Goal: Task Accomplishment & Management: Complete application form

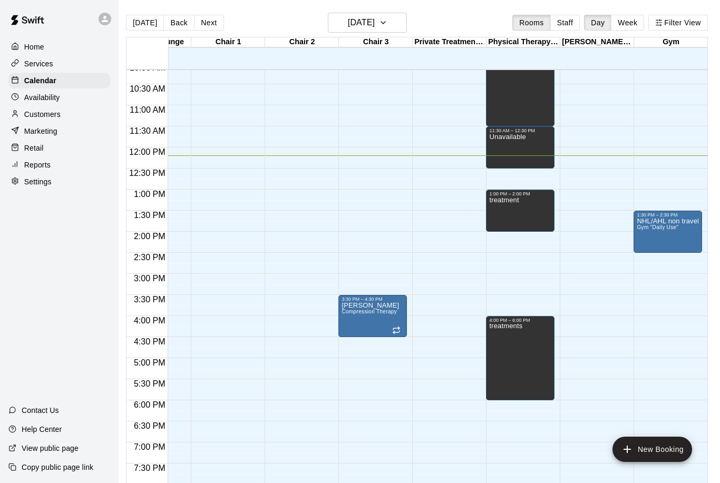
scroll to position [428, 641]
click at [661, 242] on div "NHL/AHL non travel session Gym "Daily Use"" at bounding box center [667, 459] width 62 height 483
click at [646, 229] on icon "edit" at bounding box center [647, 230] width 13 height 13
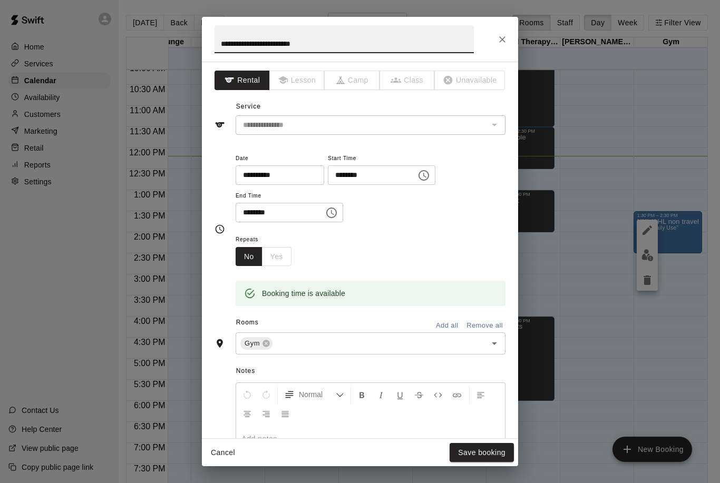
click at [507, 33] on button "Close" at bounding box center [502, 39] width 19 height 19
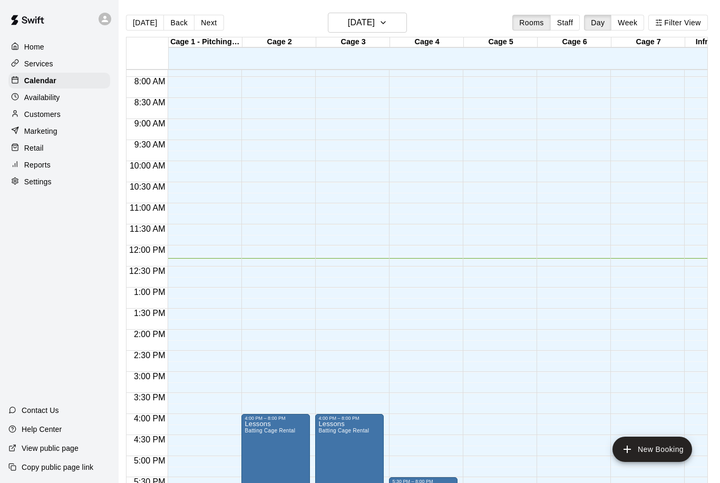
scroll to position [331, 0]
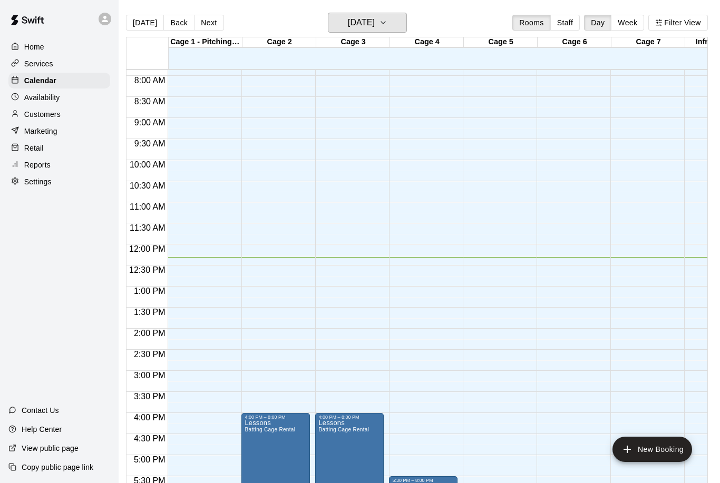
click at [395, 14] on button "[DATE]" at bounding box center [367, 23] width 79 height 20
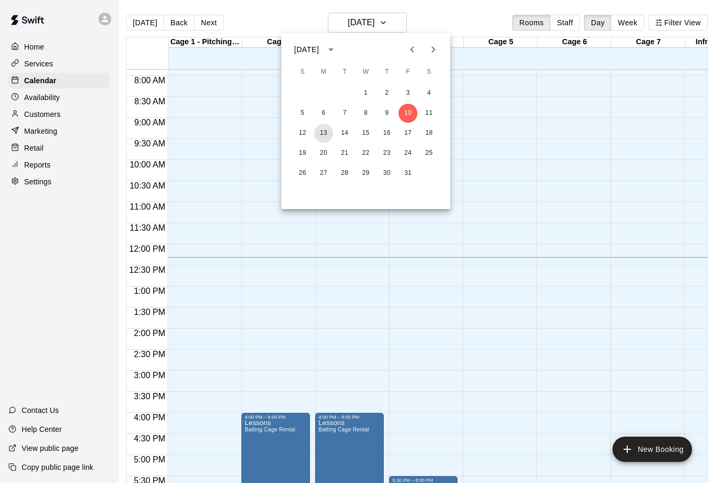
click at [324, 131] on button "13" at bounding box center [323, 133] width 19 height 19
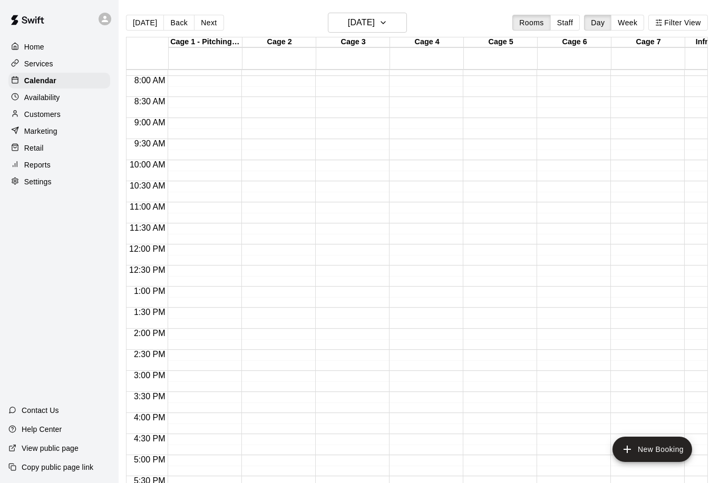
click at [672, 453] on button "New Booking" at bounding box center [652, 449] width 80 height 25
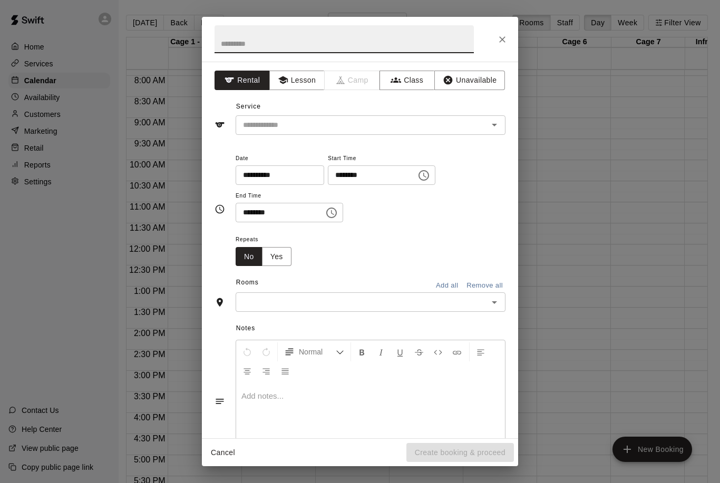
click at [339, 32] on input "text" at bounding box center [343, 39] width 259 height 28
click at [488, 123] on icon "Open" at bounding box center [494, 125] width 13 height 13
type input "**********"
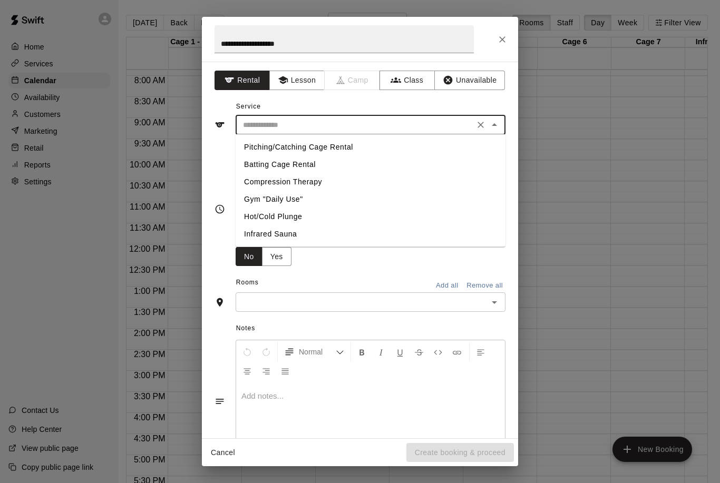
click at [355, 165] on li "Batting Cage Rental" at bounding box center [370, 164] width 270 height 17
type input "**********"
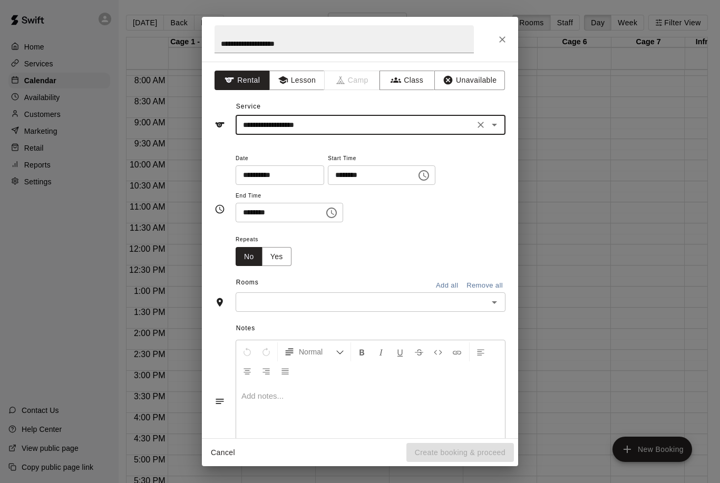
click at [413, 169] on button "Choose time, selected time is 12:00 PM" at bounding box center [423, 175] width 21 height 21
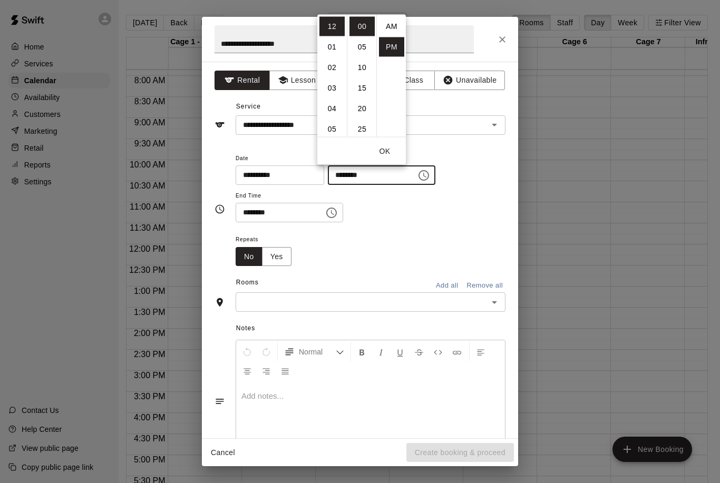
scroll to position [19, 0]
click at [335, 53] on li "01" at bounding box center [331, 46] width 25 height 19
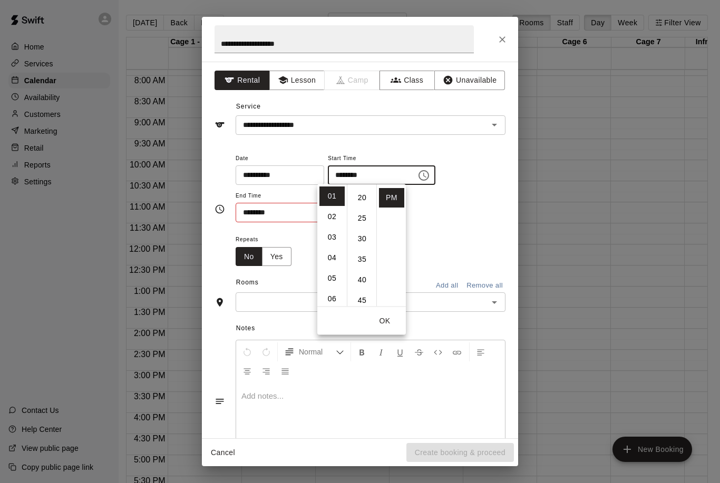
scroll to position [81, 0]
click at [366, 241] on li "30" at bounding box center [361, 238] width 25 height 19
type input "********"
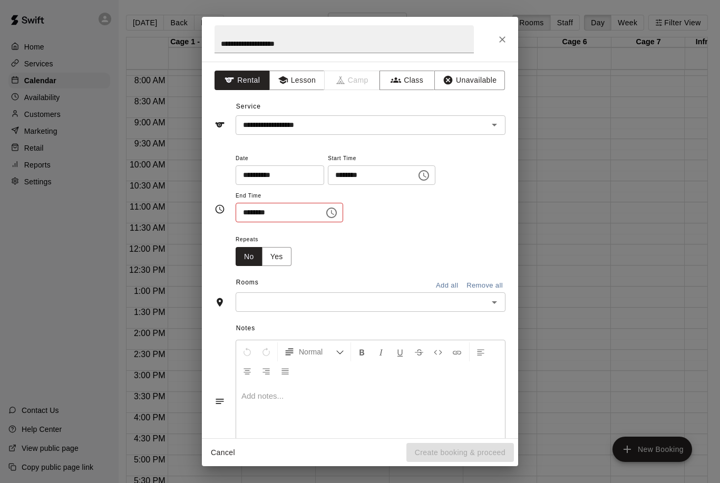
scroll to position [123, 0]
click at [471, 196] on div "**********" at bounding box center [370, 187] width 270 height 71
click at [326, 219] on button "Choose time, selected time is 12:30 PM" at bounding box center [331, 212] width 21 height 21
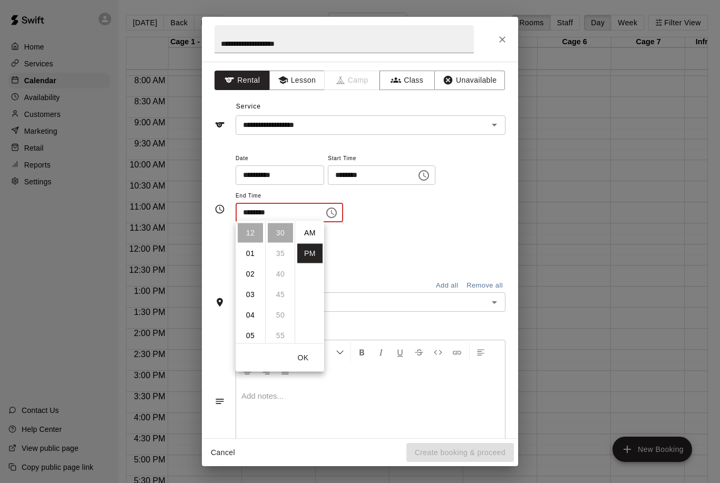
scroll to position [0, 0]
click at [257, 275] on li "02" at bounding box center [250, 273] width 25 height 19
type input "********"
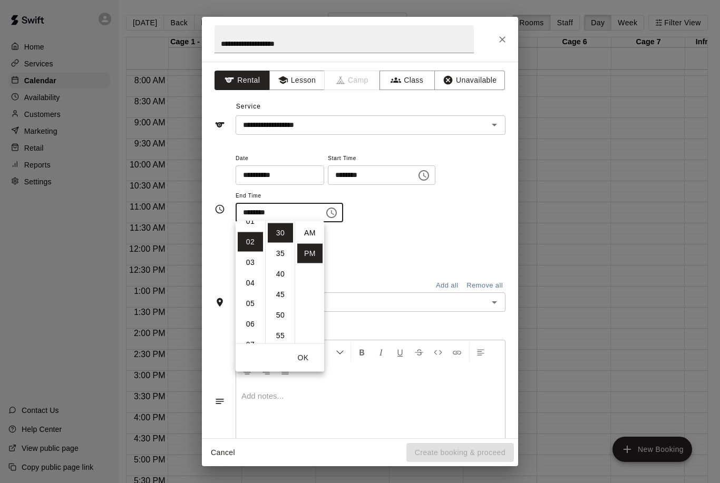
scroll to position [41, 0]
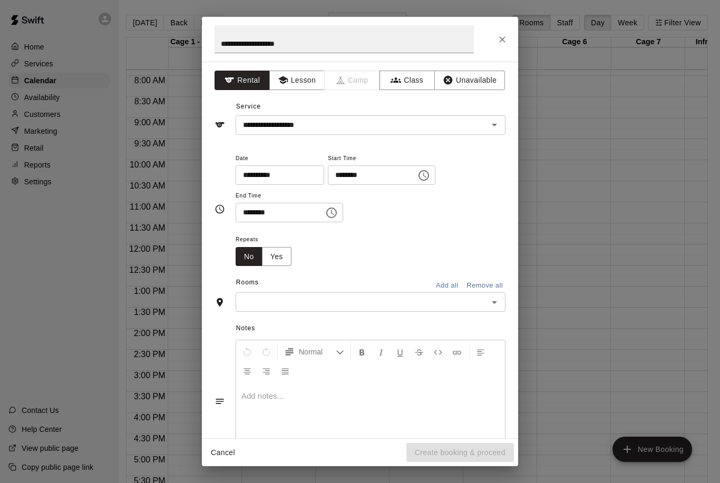
click at [449, 224] on div "**********" at bounding box center [370, 193] width 270 height 82
click at [335, 305] on input "text" at bounding box center [362, 302] width 246 height 13
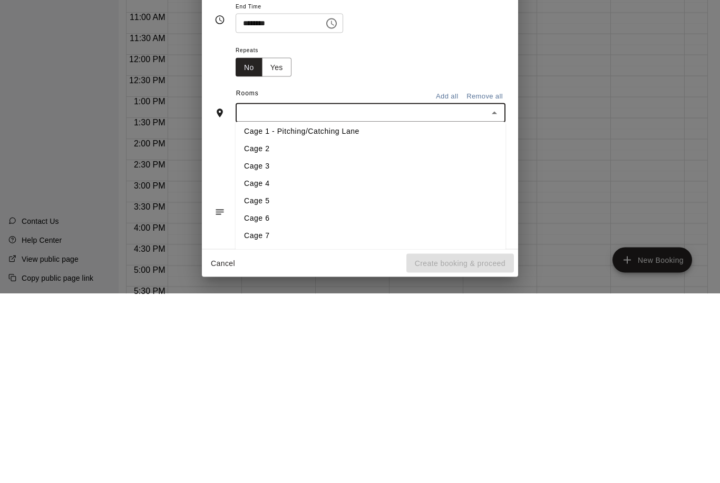
scroll to position [5, 0]
click at [446, 278] on button "Add all" at bounding box center [447, 286] width 34 height 16
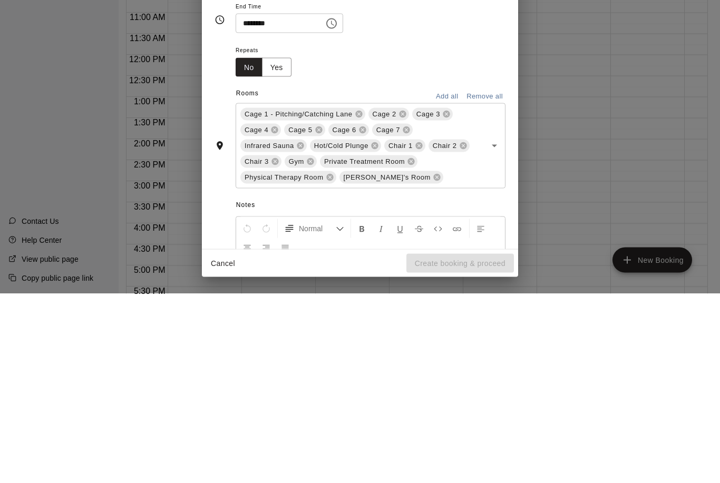
scroll to position [51, 5]
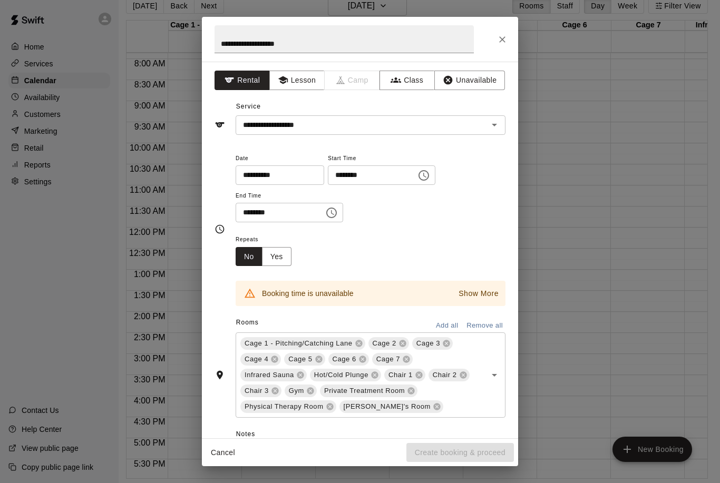
click at [389, 409] on span "[PERSON_NAME]'s Room" at bounding box center [386, 406] width 95 height 11
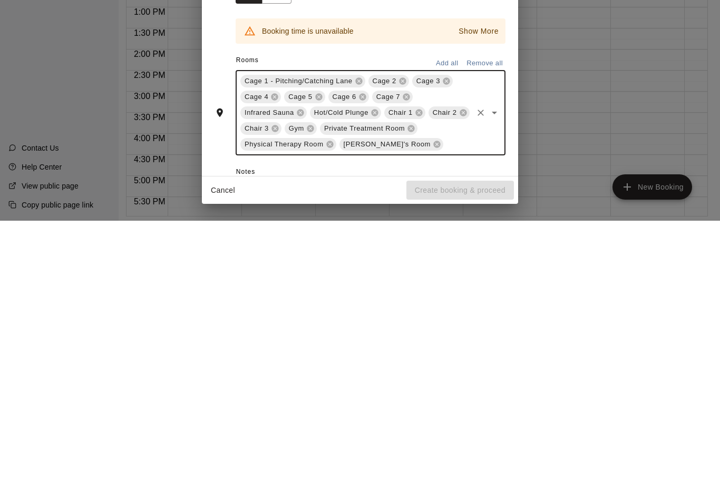
click at [380, 401] on span "[PERSON_NAME]'s Room" at bounding box center [386, 406] width 95 height 11
click at [432, 402] on icon at bounding box center [436, 406] width 8 height 8
click at [326, 402] on icon at bounding box center [330, 406] width 8 height 8
click at [409, 387] on icon at bounding box center [411, 391] width 8 height 8
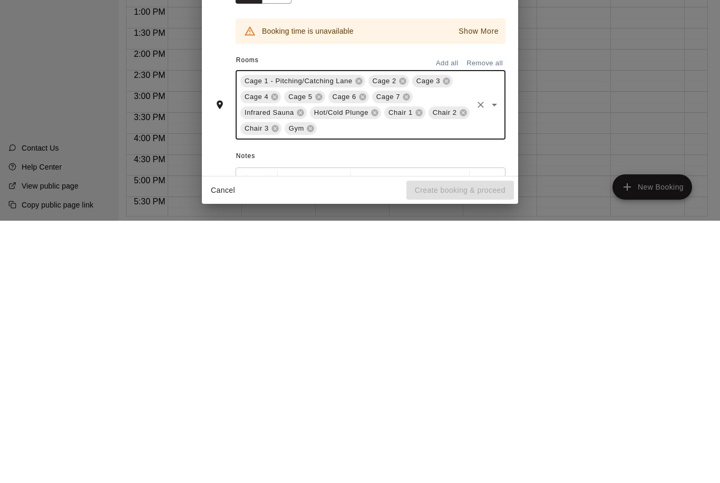
click at [459, 371] on icon at bounding box center [463, 375] width 8 height 8
click at [419, 372] on icon at bounding box center [418, 375] width 7 height 7
click at [454, 372] on icon at bounding box center [453, 375] width 7 height 7
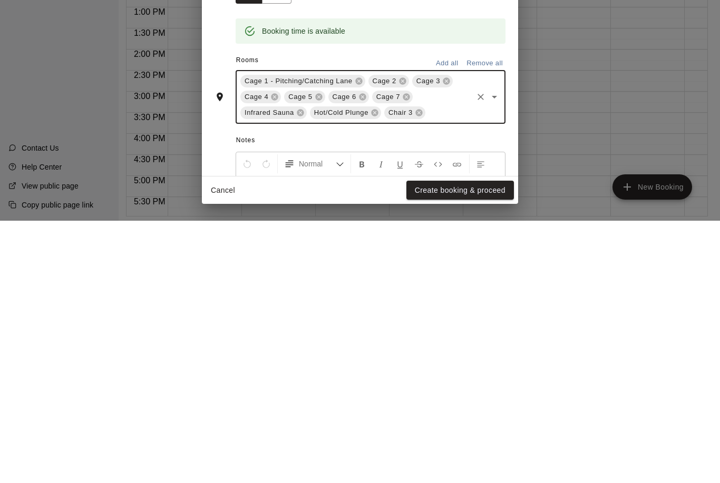
click at [421, 371] on icon at bounding box center [419, 375] width 8 height 8
click at [377, 372] on icon at bounding box center [374, 375] width 7 height 7
click at [293, 370] on span "Infrared Sauna" at bounding box center [269, 375] width 58 height 11
click at [358, 339] on icon at bounding box center [359, 343] width 8 height 8
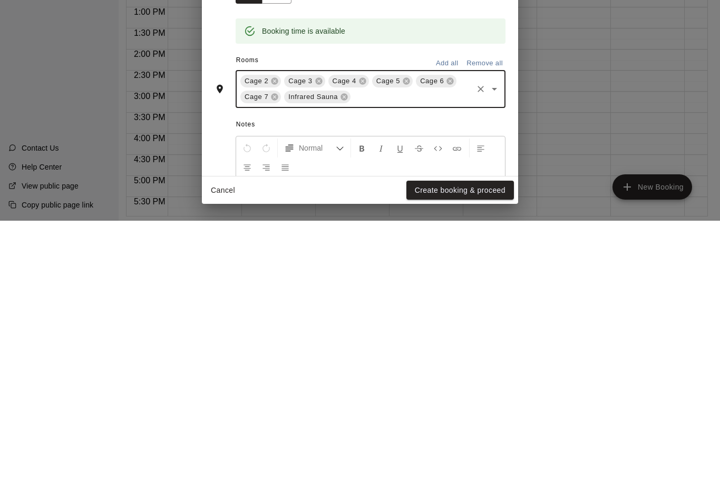
click at [348, 355] on icon at bounding box center [344, 359] width 8 height 8
click at [493, 345] on icon "Open" at bounding box center [494, 351] width 13 height 13
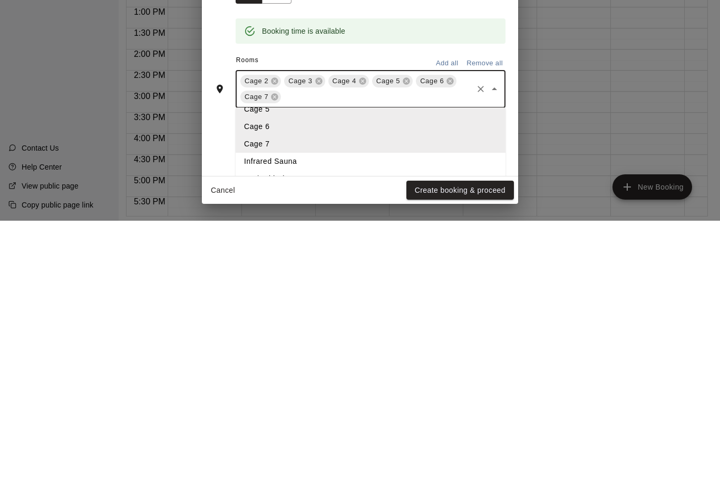
scroll to position [80, 0]
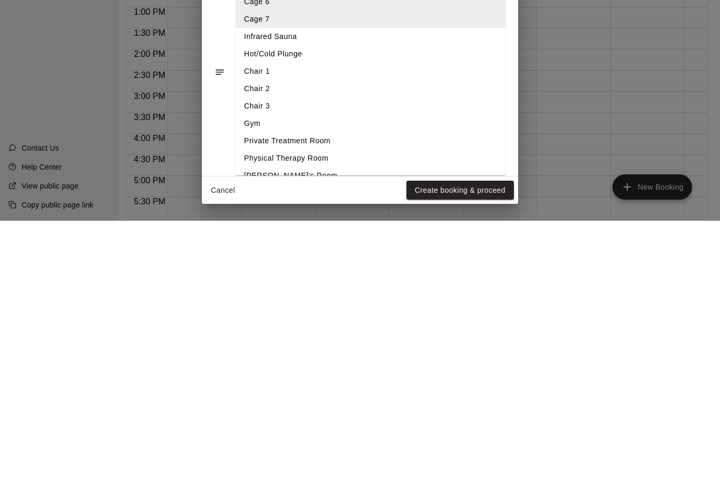
click at [323, 377] on li "Gym" at bounding box center [370, 385] width 270 height 17
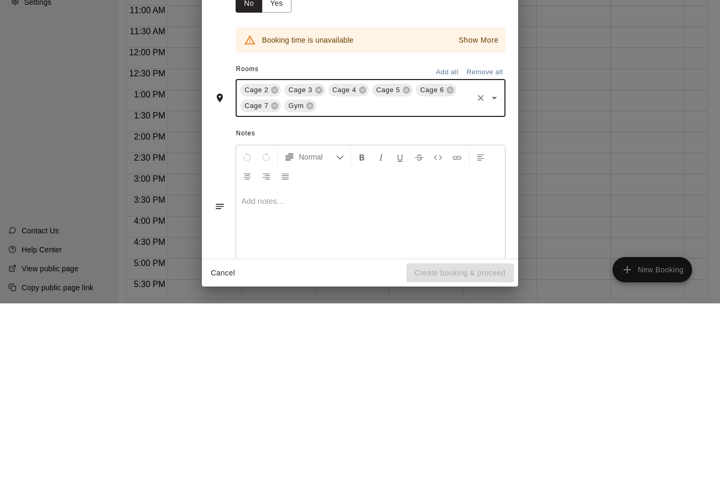
scroll to position [71, 0]
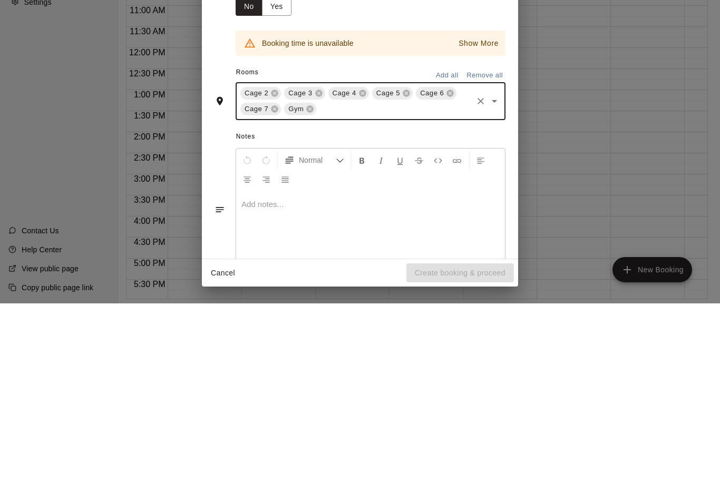
click at [274, 270] on icon at bounding box center [274, 273] width 7 height 7
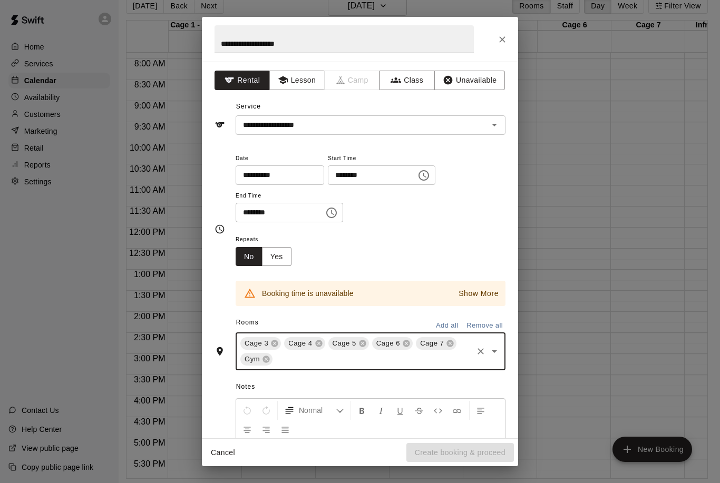
scroll to position [0, 0]
click at [485, 127] on div at bounding box center [486, 124] width 27 height 15
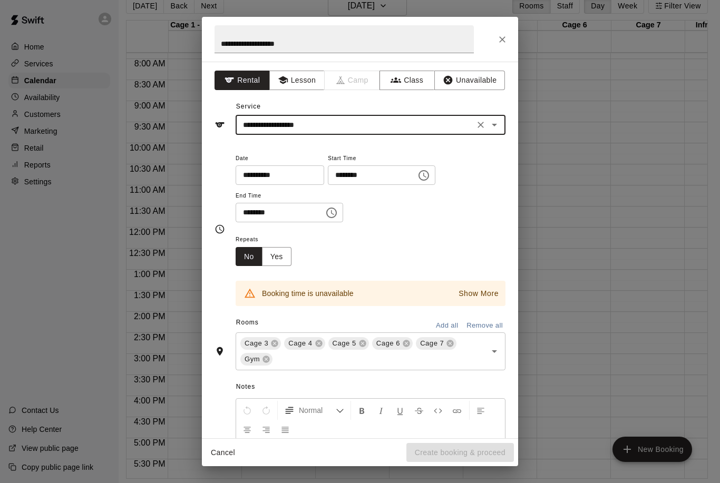
click at [495, 119] on icon "Open" at bounding box center [494, 125] width 13 height 13
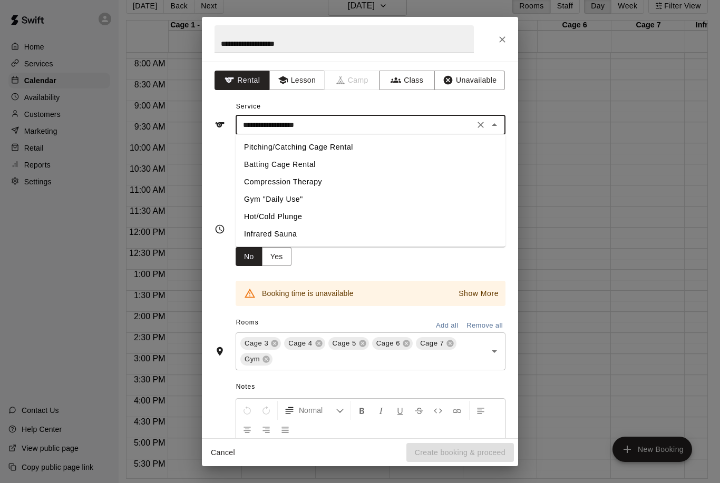
click at [353, 197] on li "Gym "Daily Use"" at bounding box center [370, 199] width 270 height 17
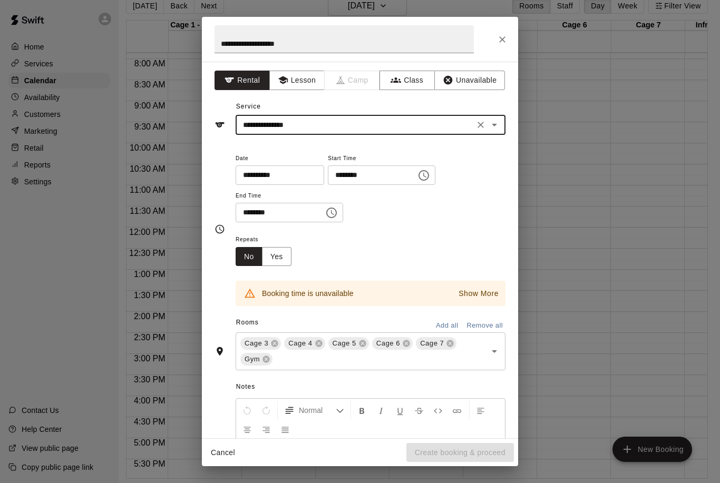
click at [449, 340] on icon at bounding box center [450, 343] width 7 height 7
click at [439, 341] on icon at bounding box center [441, 343] width 7 height 7
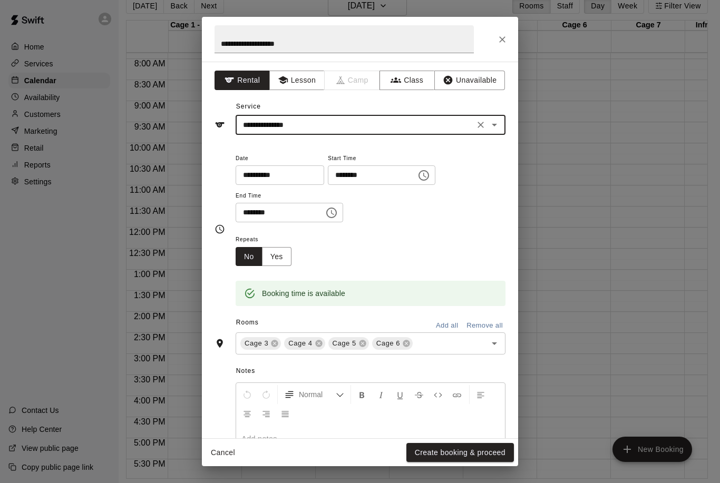
click at [492, 342] on icon "Open" at bounding box center [494, 343] width 13 height 13
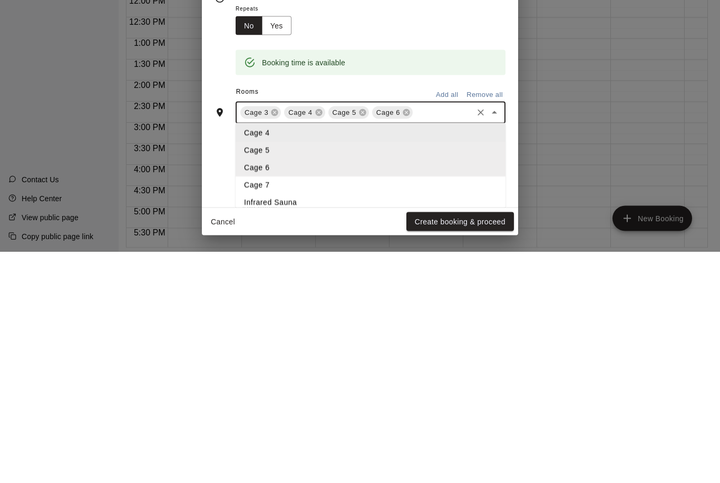
scroll to position [58, 0]
click at [368, 405] on li "Cage 7" at bounding box center [370, 413] width 270 height 17
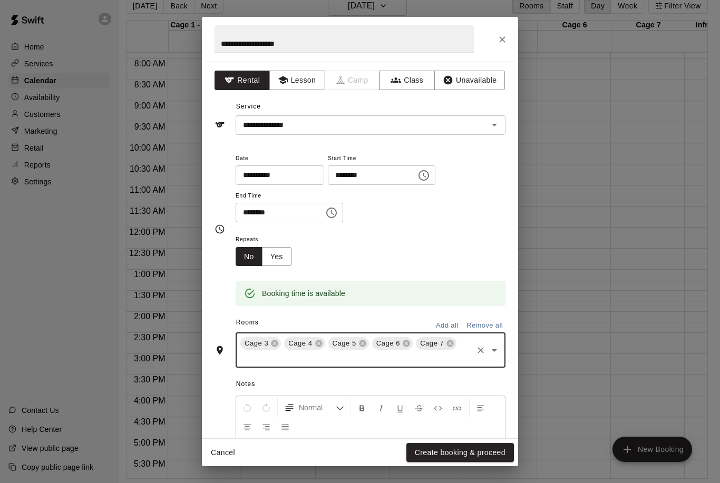
click at [491, 123] on icon "Open" at bounding box center [494, 125] width 13 height 13
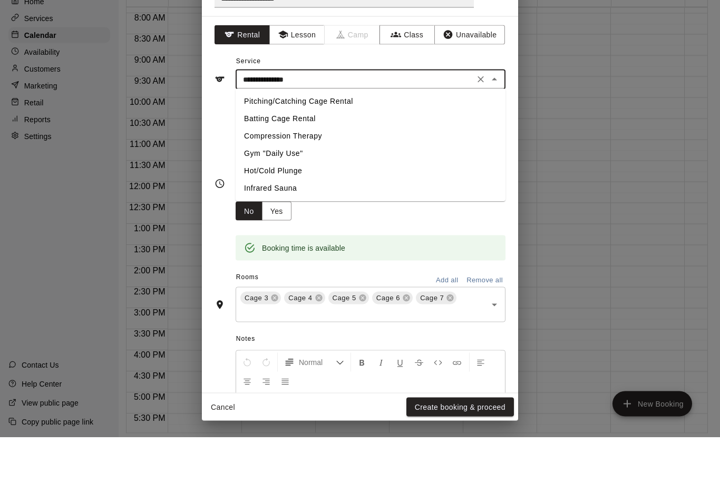
click at [341, 156] on li "Batting Cage Rental" at bounding box center [370, 164] width 270 height 17
type input "**********"
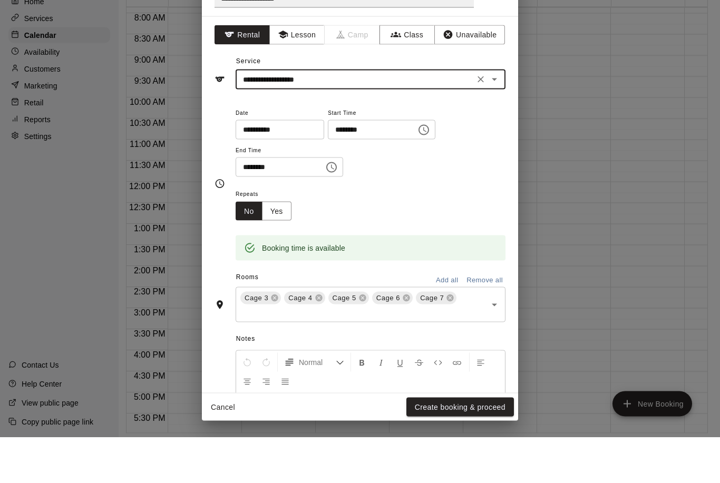
click at [500, 152] on div "**********" at bounding box center [370, 187] width 270 height 71
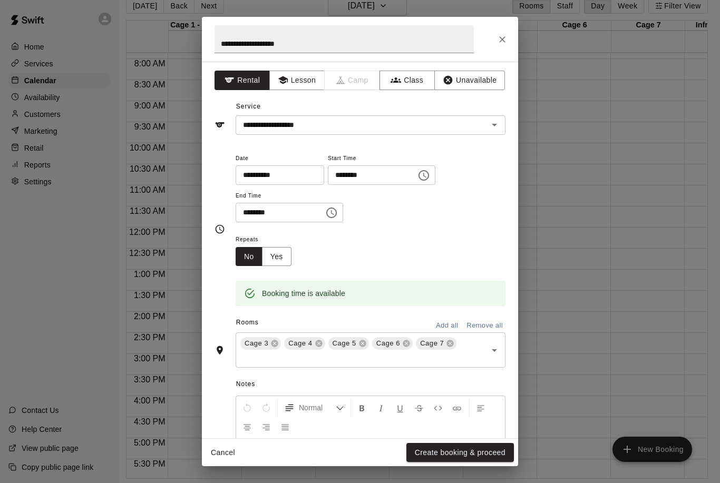
click at [487, 449] on button "Create booking & proceed" at bounding box center [459, 452] width 107 height 19
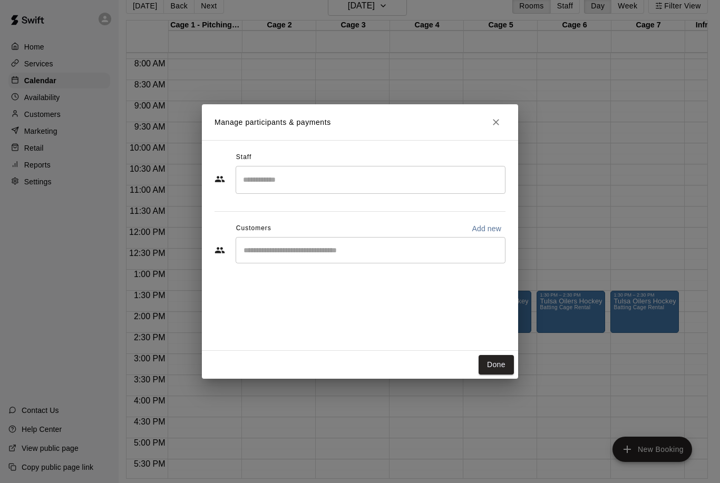
click at [495, 129] on button "Close" at bounding box center [495, 122] width 19 height 19
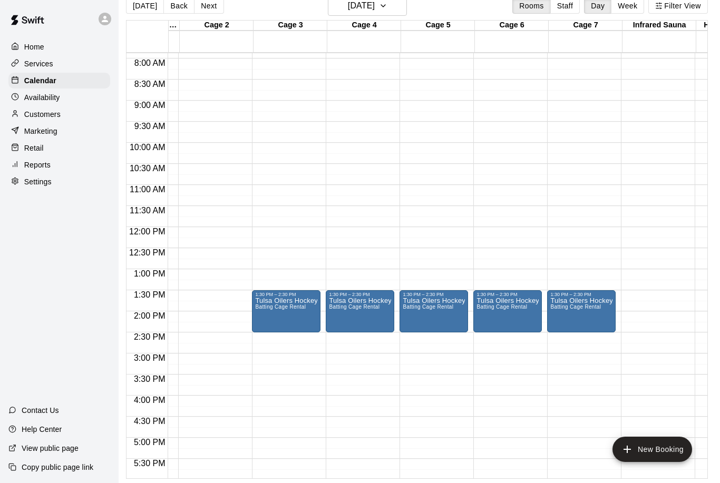
scroll to position [332, 63]
click at [441, 304] on span "Batting Cage Rental" at bounding box center [428, 307] width 51 height 6
click at [441, 275] on div at bounding box center [360, 241] width 720 height 483
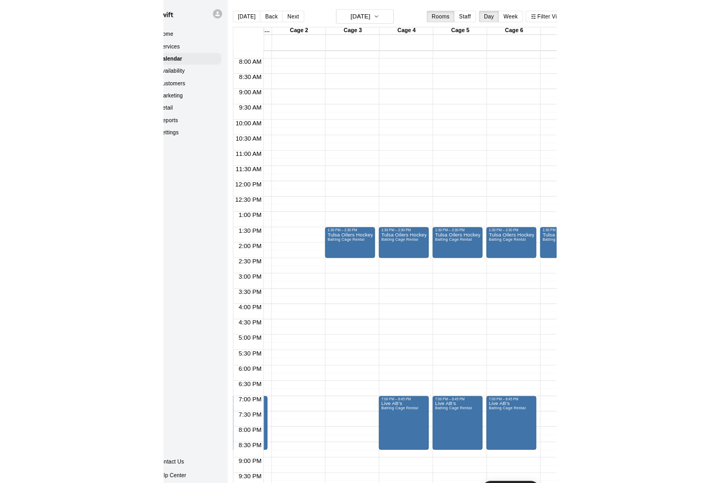
scroll to position [0, 0]
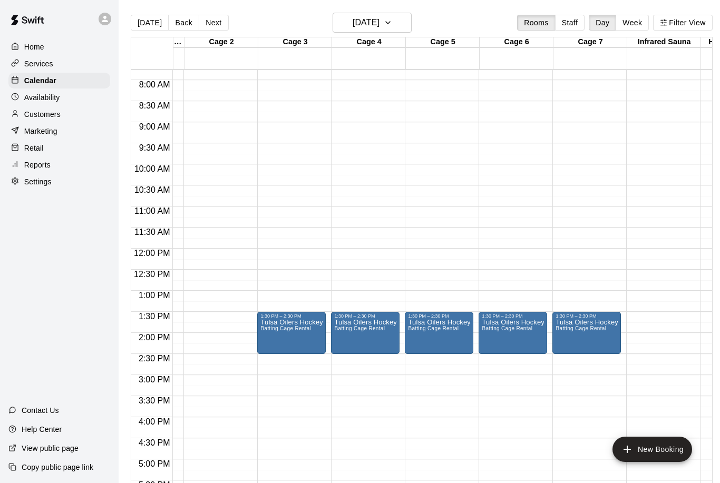
click at [504, 250] on div "12:00 AM – 5:00 AM Closed 1:30 PM – 2:30 PM Tulsa Oilers Hockey Batting Cage Re…" at bounding box center [512, 248] width 68 height 1011
click at [29, 66] on p "Services" at bounding box center [38, 63] width 29 height 11
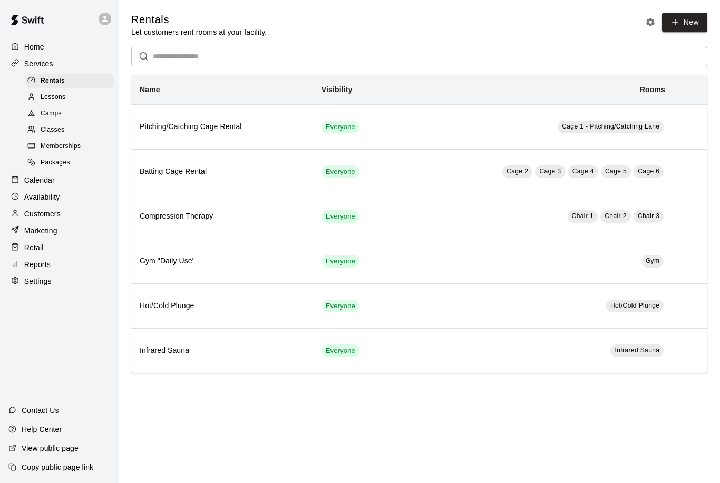
click at [686, 27] on link "New" at bounding box center [684, 22] width 45 height 19
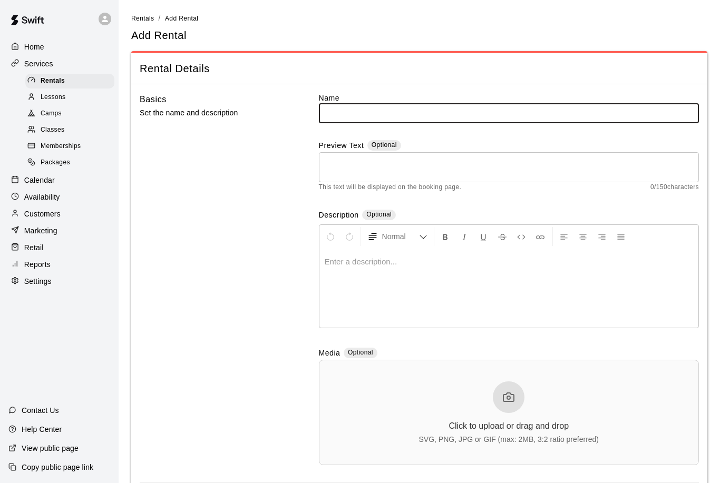
click at [427, 114] on input "text" at bounding box center [509, 112] width 380 height 19
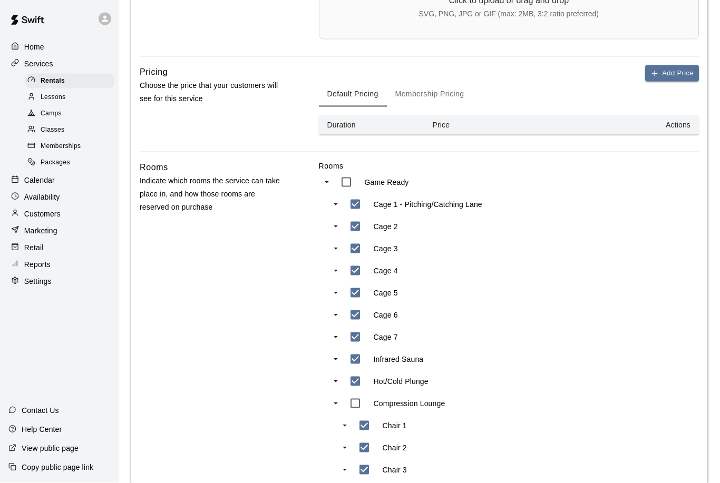
scroll to position [427, 0]
click at [418, 249] on div "Cage 3" at bounding box center [434, 248] width 181 height 22
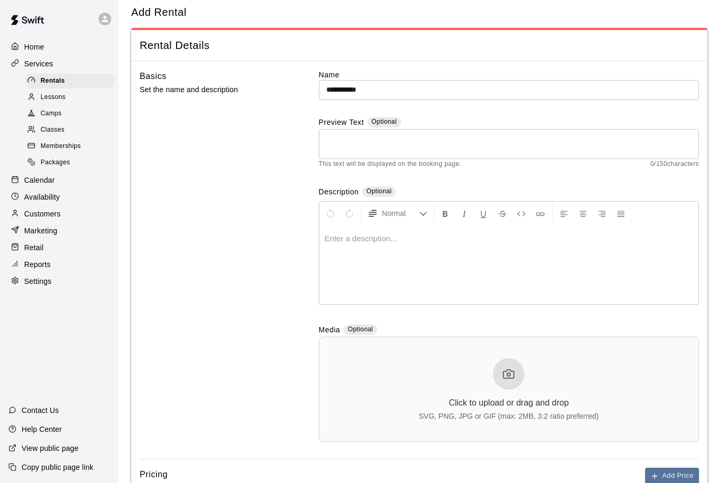
scroll to position [0, 0]
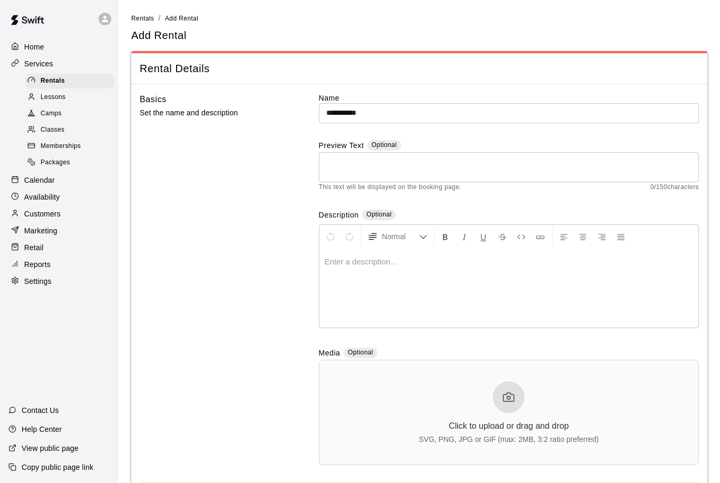
click at [447, 120] on input "**********" at bounding box center [509, 112] width 380 height 19
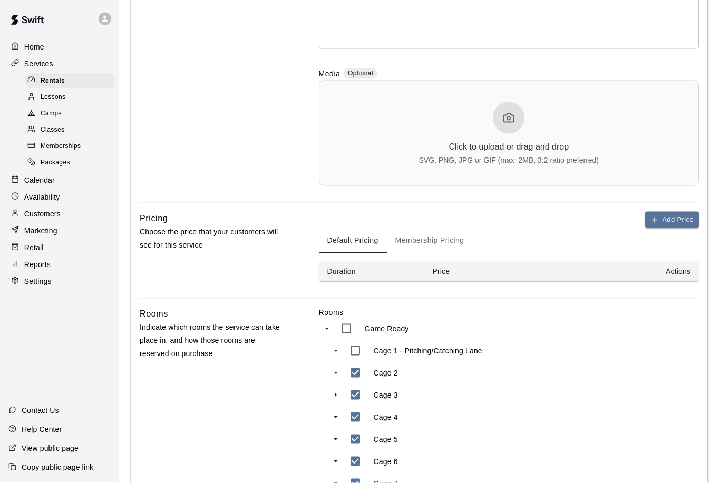
scroll to position [276, 0]
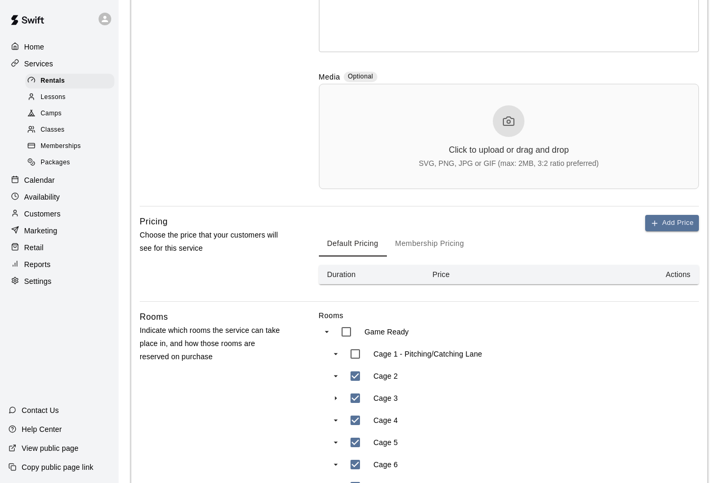
type input "**********"
click at [673, 225] on button "Add Price" at bounding box center [672, 223] width 54 height 16
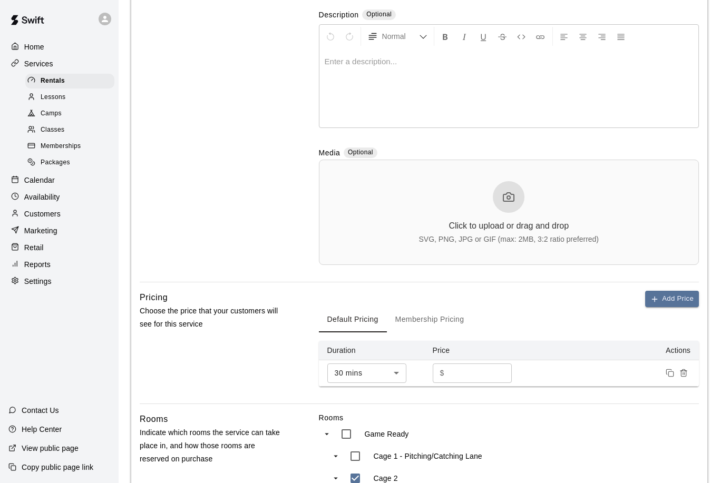
scroll to position [214, 0]
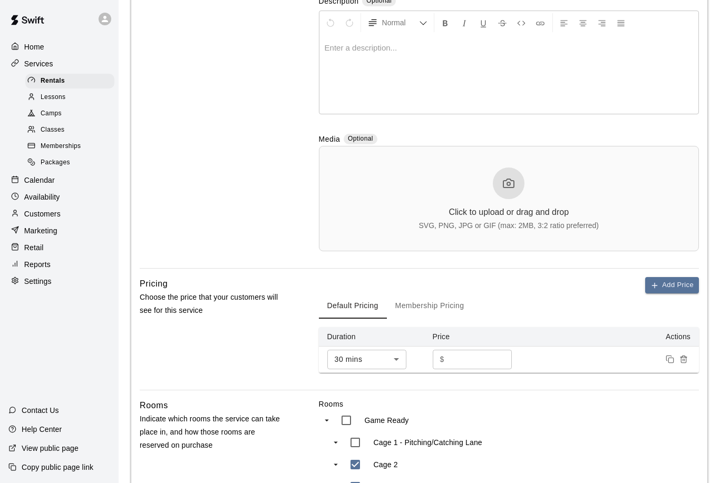
click at [396, 363] on body "**********" at bounding box center [360, 394] width 720 height 1217
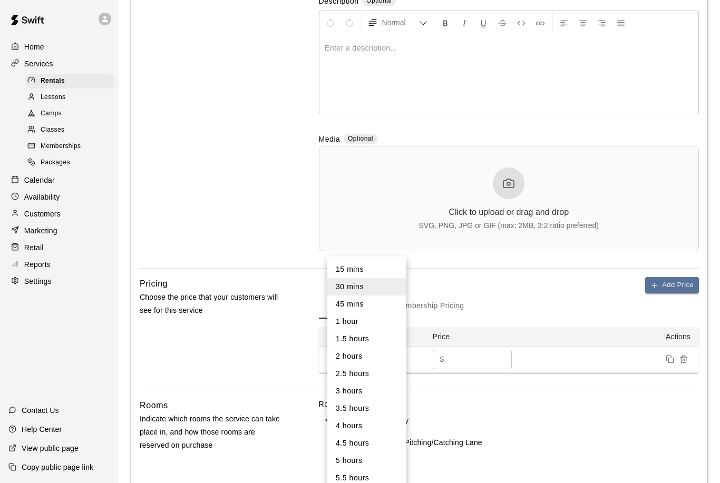
click at [366, 327] on li "1 hour" at bounding box center [366, 321] width 79 height 17
type input "**"
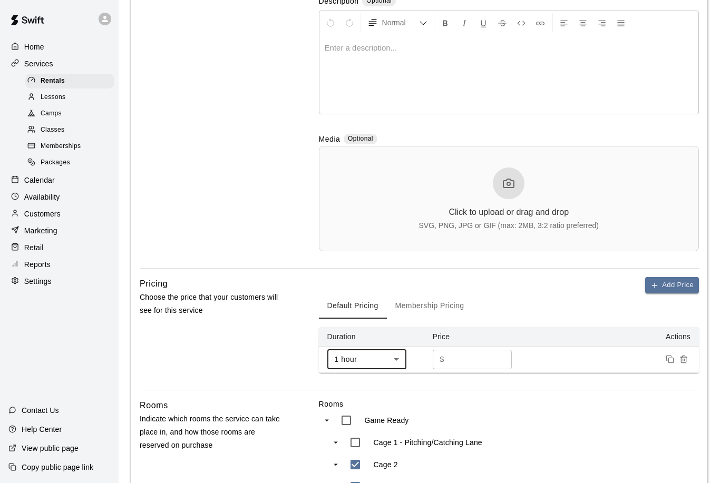
click at [481, 360] on input "*" at bounding box center [479, 359] width 63 height 19
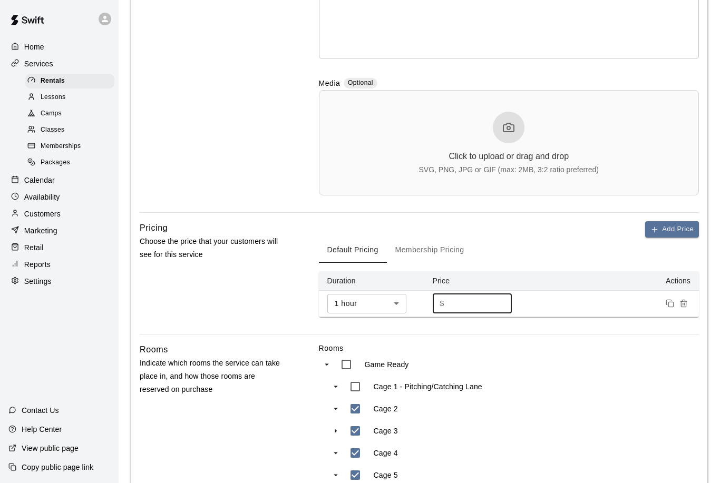
scroll to position [269, 0]
click at [469, 305] on input "number" at bounding box center [479, 303] width 63 height 19
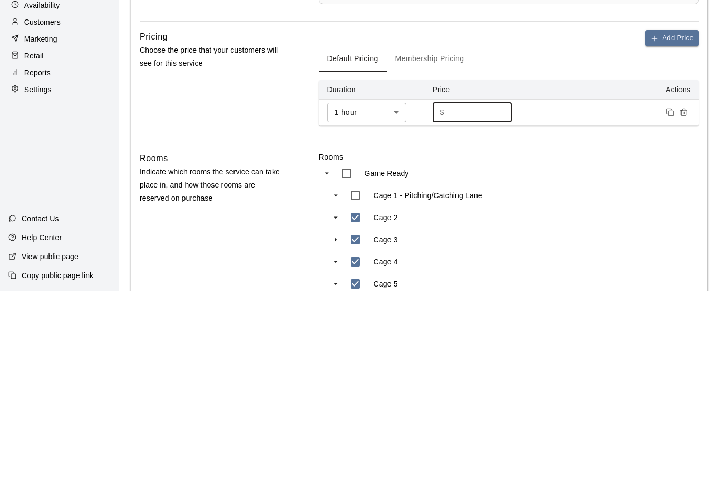
type input "*"
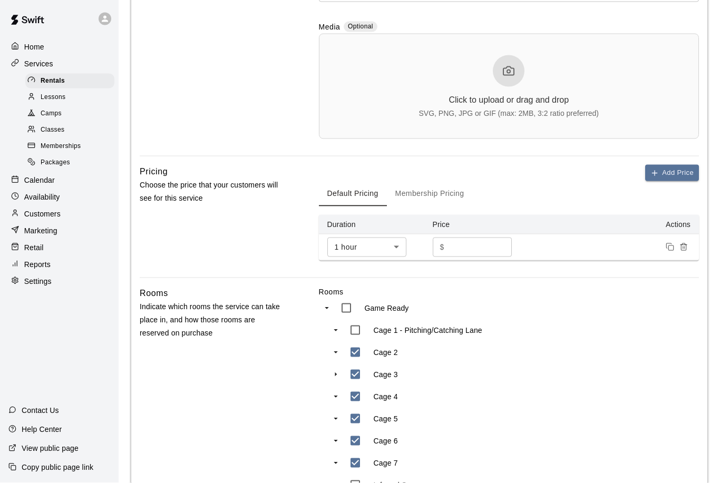
scroll to position [323, 0]
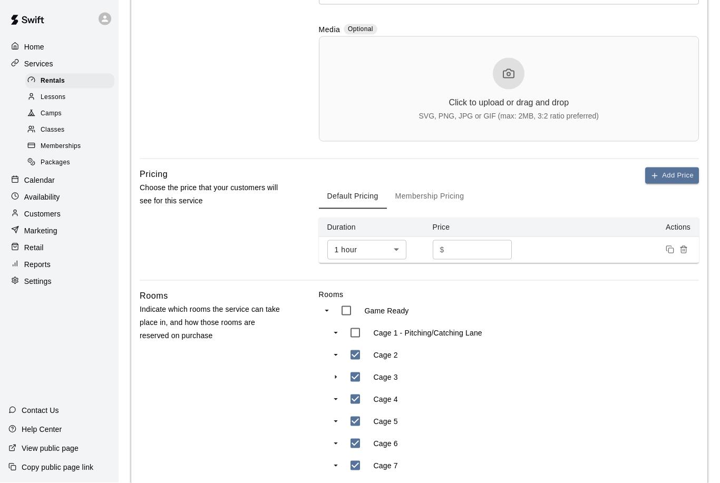
click at [478, 253] on input "*" at bounding box center [479, 249] width 63 height 19
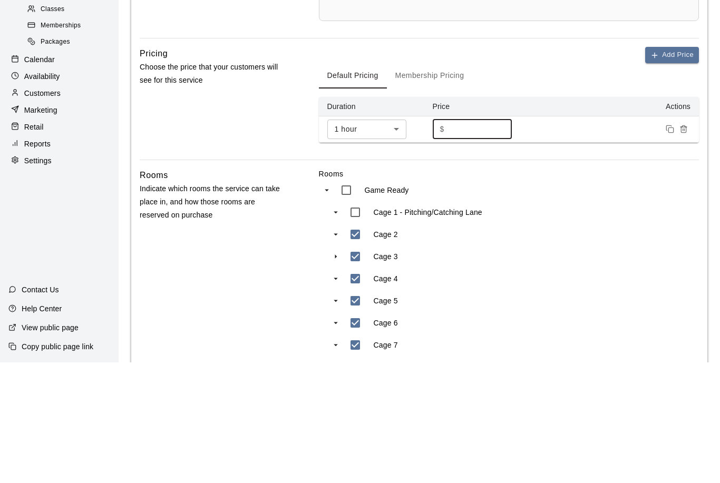
type input "*"
click at [389, 131] on body "**********" at bounding box center [360, 280] width 720 height 1207
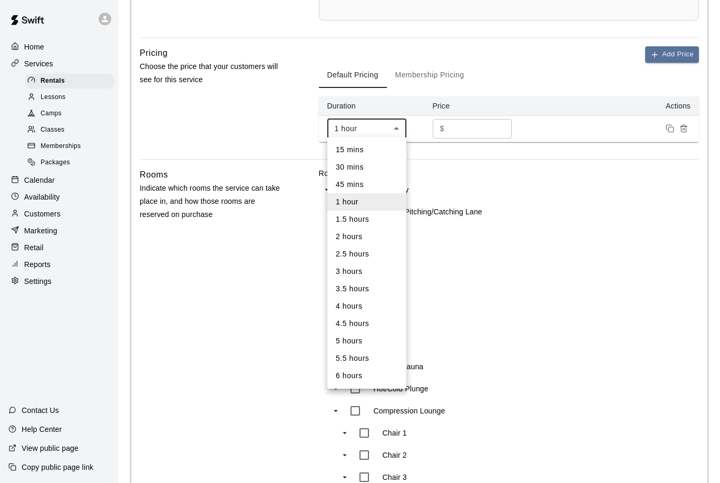
click at [365, 240] on li "2 hours" at bounding box center [366, 236] width 79 height 17
type input "***"
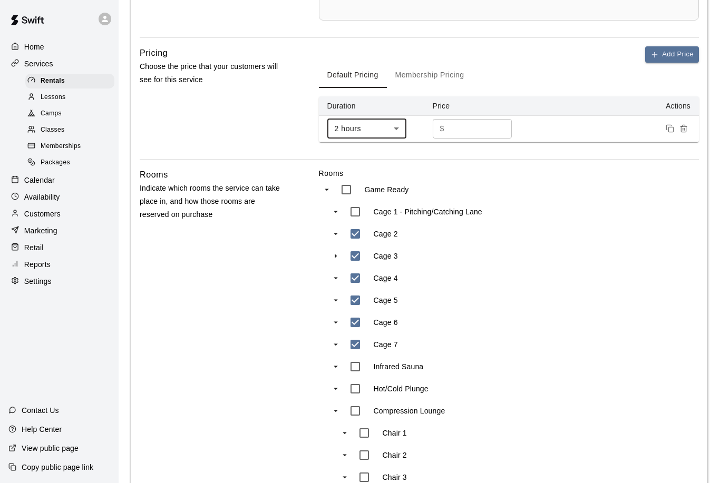
click at [483, 130] on input "number" at bounding box center [479, 128] width 63 height 19
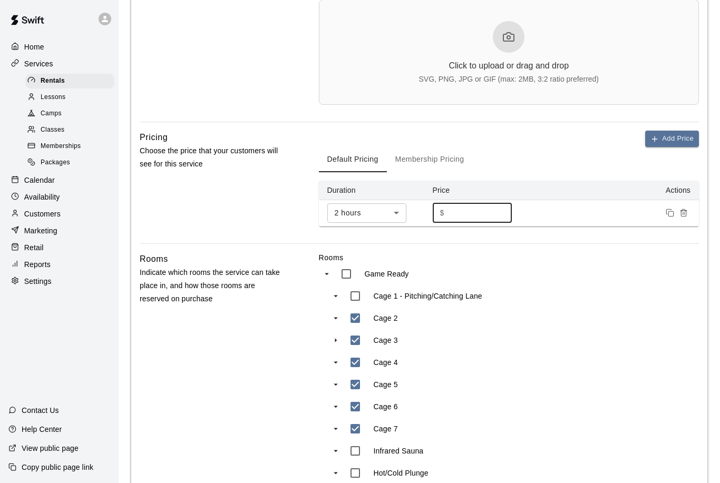
scroll to position [382, 0]
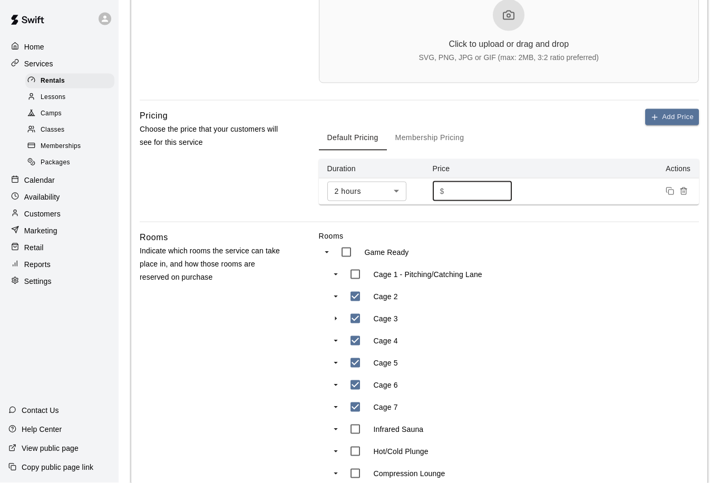
click at [485, 188] on input "***" at bounding box center [479, 191] width 63 height 19
type input "***"
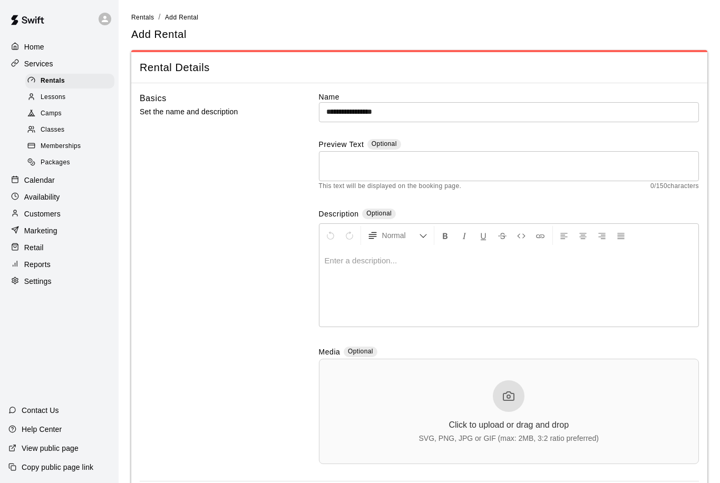
scroll to position [0, 0]
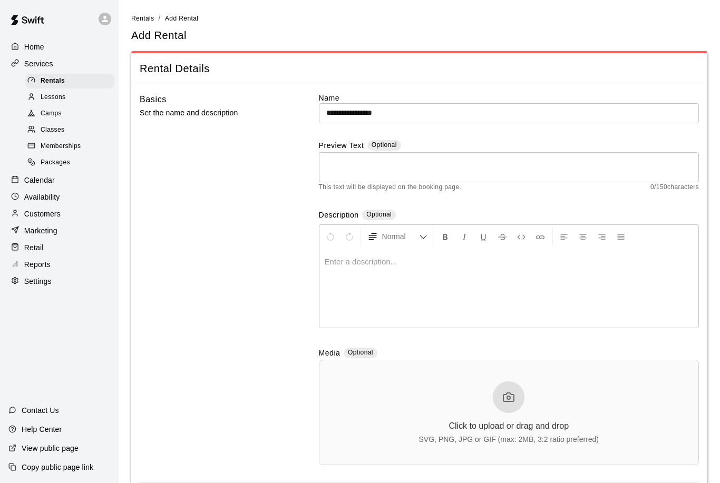
click at [37, 47] on p "Home" at bounding box center [34, 47] width 20 height 11
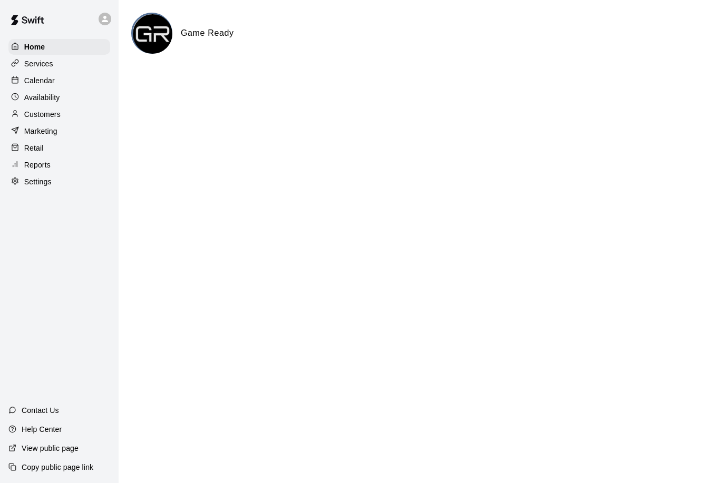
click at [46, 78] on p "Calendar" at bounding box center [39, 80] width 31 height 11
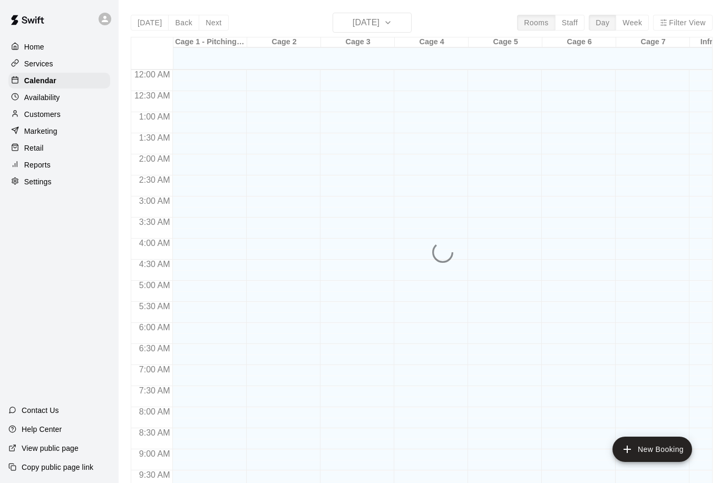
scroll to position [522, 0]
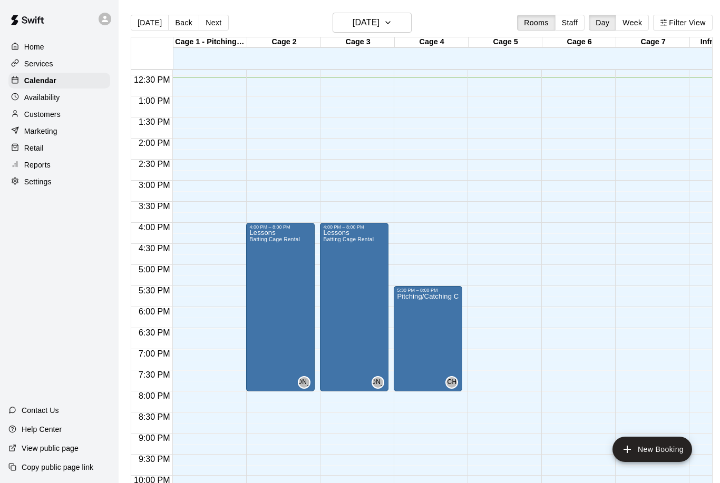
click at [218, 22] on button "Next" at bounding box center [213, 23] width 29 height 16
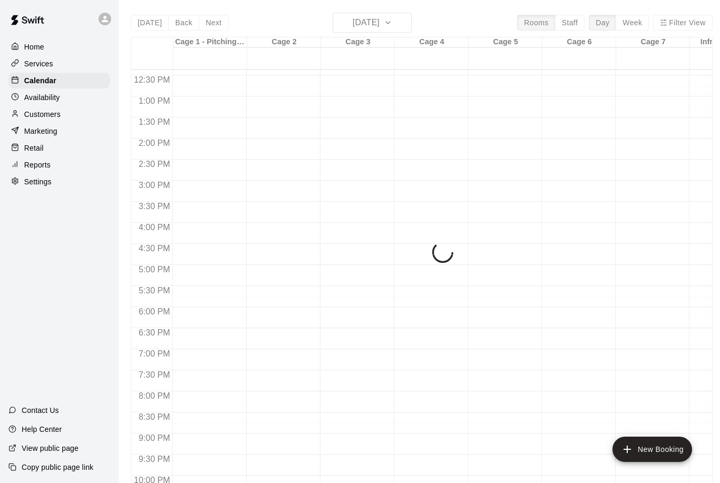
click at [218, 21] on div "[DATE] Back [DATE][DATE] Rooms Staff Day Week Filter View Cage 1 - Pitching/Cat…" at bounding box center [422, 254] width 582 height 483
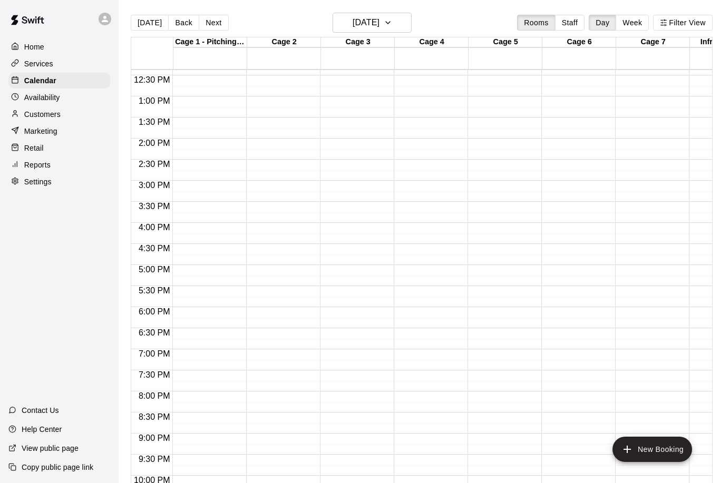
click at [221, 17] on button "Next" at bounding box center [213, 23] width 29 height 16
click at [216, 26] on button "Next" at bounding box center [213, 23] width 29 height 16
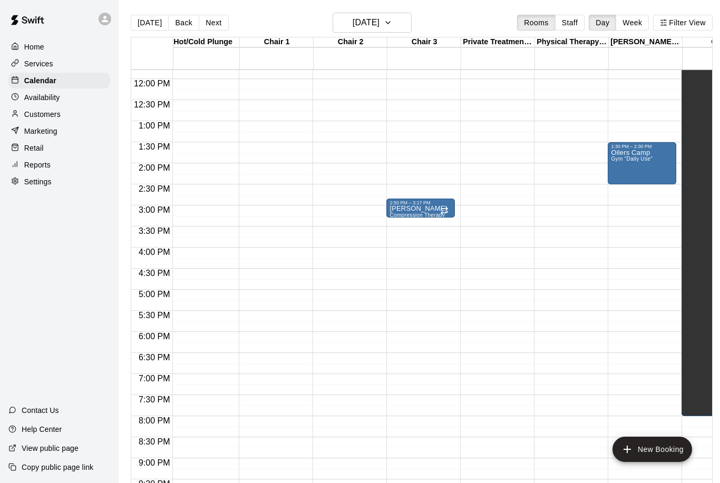
scroll to position [497, 627]
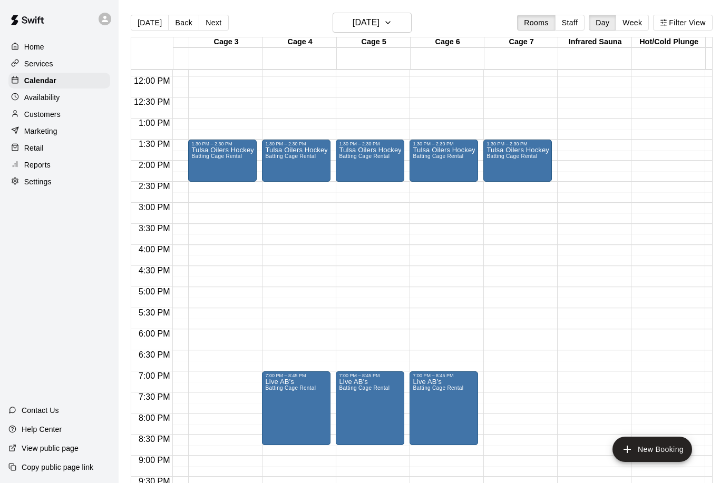
click at [651, 451] on button "New Booking" at bounding box center [652, 449] width 80 height 25
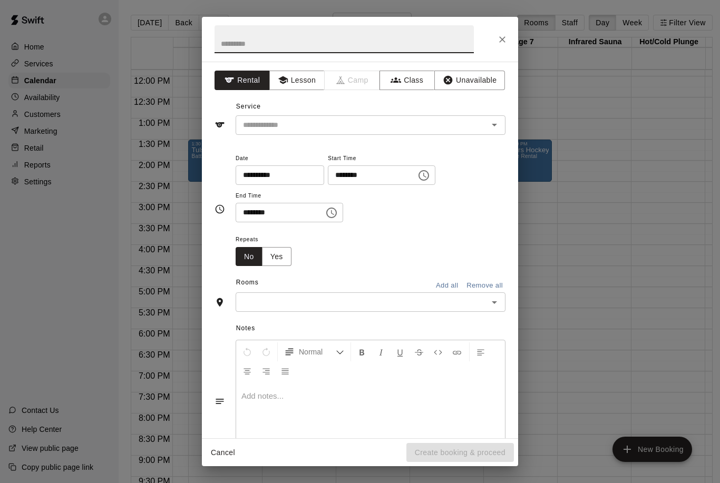
click at [331, 40] on input "text" at bounding box center [343, 39] width 259 height 28
type input "**********"
click at [417, 177] on icon "Choose time, selected time is 12:00 PM" at bounding box center [423, 175] width 13 height 13
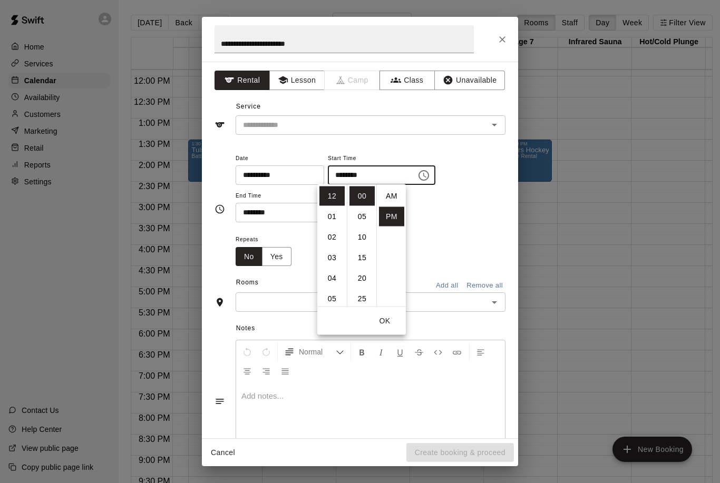
scroll to position [19, 0]
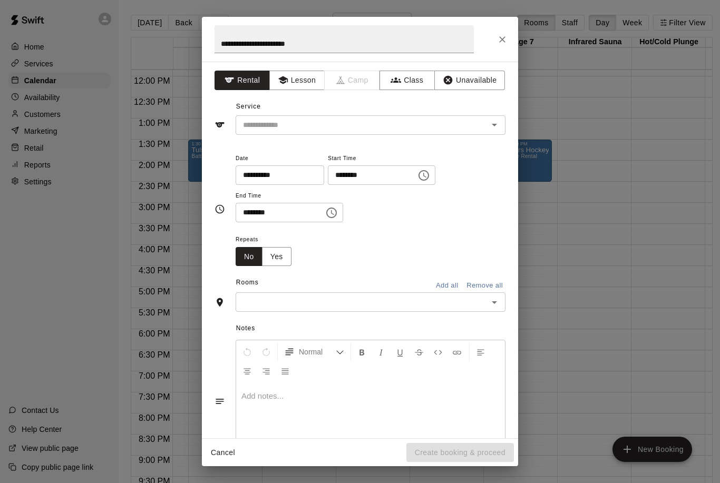
click at [491, 134] on div "​" at bounding box center [370, 124] width 270 height 19
click at [497, 130] on icon "Open" at bounding box center [494, 125] width 13 height 13
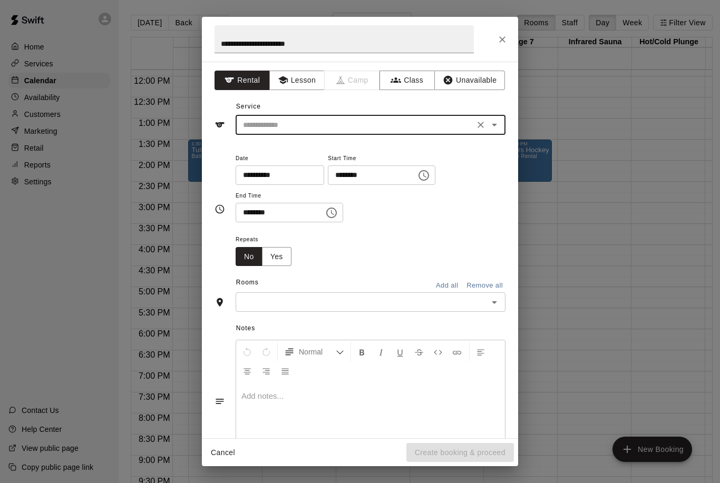
click at [499, 127] on icon "Open" at bounding box center [494, 125] width 13 height 13
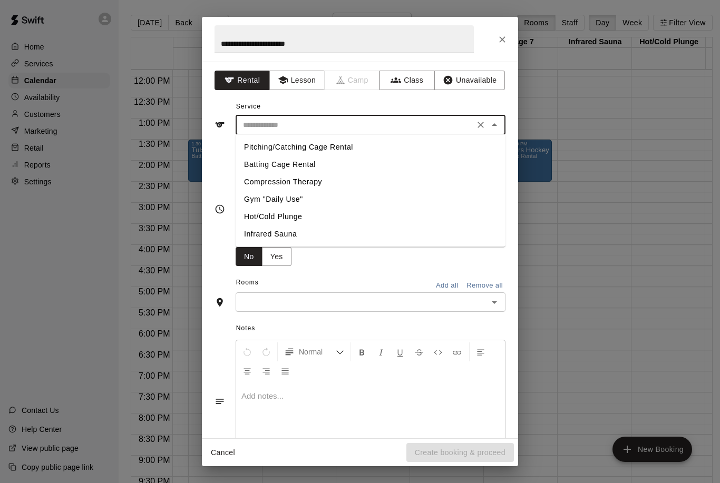
click at [332, 170] on li "Batting Cage Rental" at bounding box center [370, 164] width 270 height 17
type input "**********"
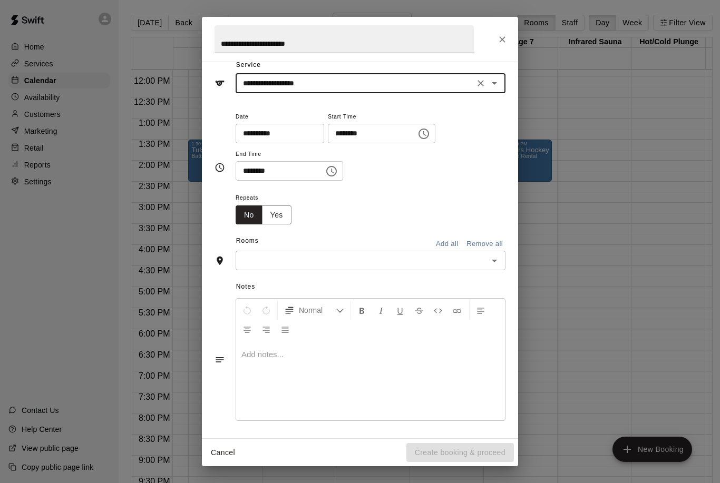
scroll to position [41, 0]
click at [418, 134] on icon "Choose time, selected time is 12:00 PM" at bounding box center [423, 134] width 11 height 11
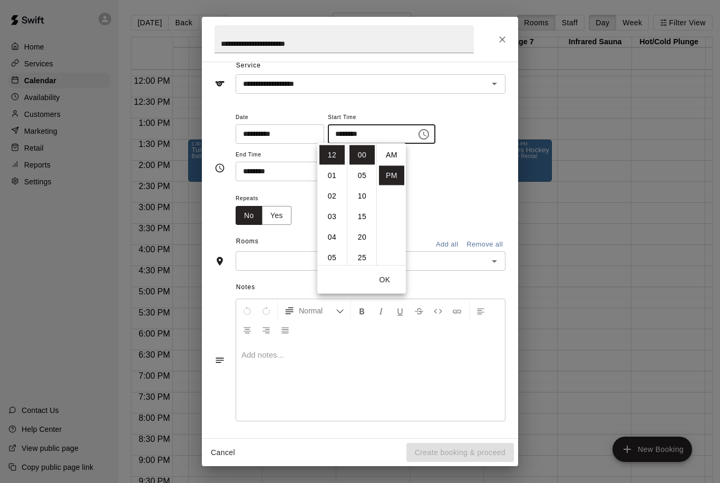
scroll to position [19, 0]
click at [340, 161] on li "01" at bounding box center [331, 160] width 25 height 19
click at [368, 227] on li "30" at bounding box center [361, 224] width 25 height 19
type input "********"
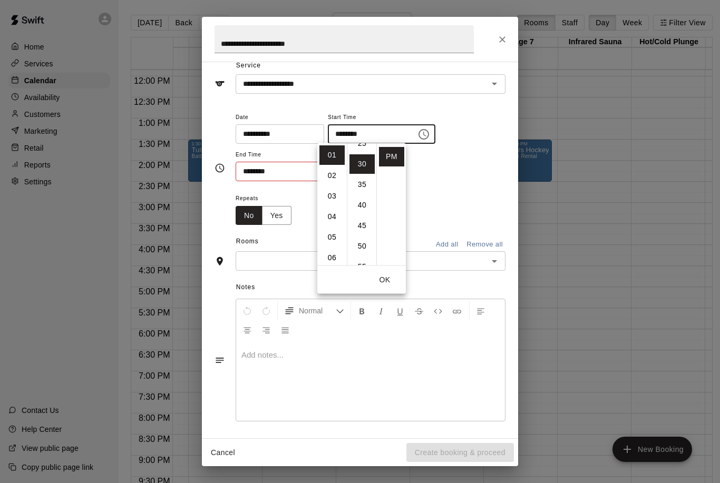
scroll to position [123, 0]
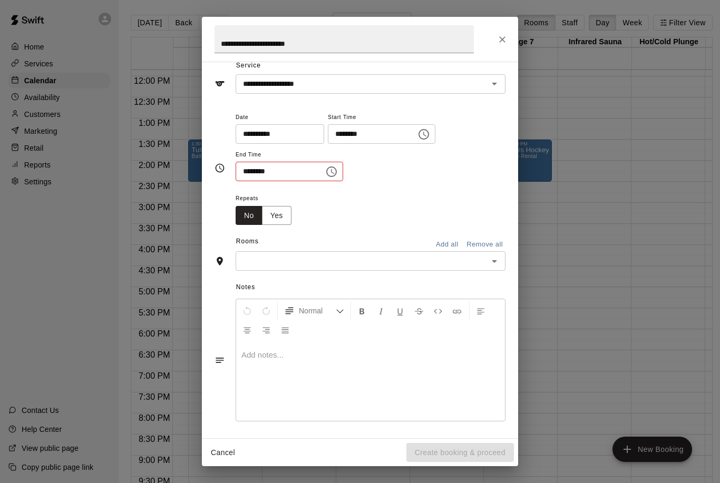
click at [462, 177] on div "**********" at bounding box center [370, 146] width 270 height 71
click at [326, 173] on icon "Choose time, selected time is 12:30 PM" at bounding box center [331, 171] width 11 height 11
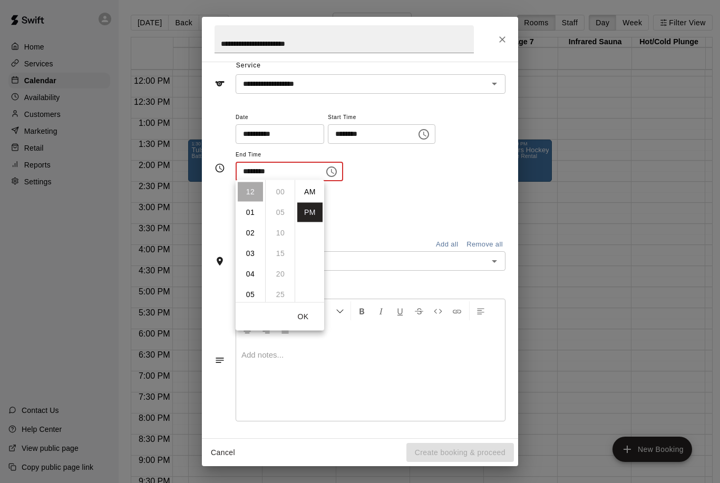
scroll to position [19, 0]
click at [255, 235] on li "02" at bounding box center [250, 232] width 25 height 19
type input "********"
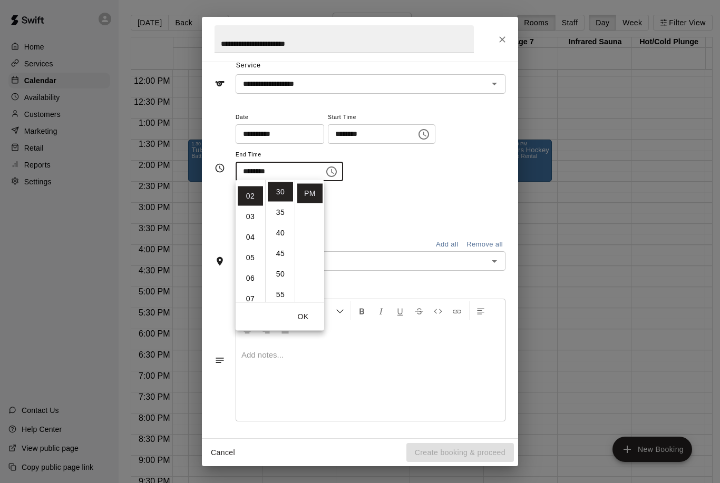
scroll to position [41, 0]
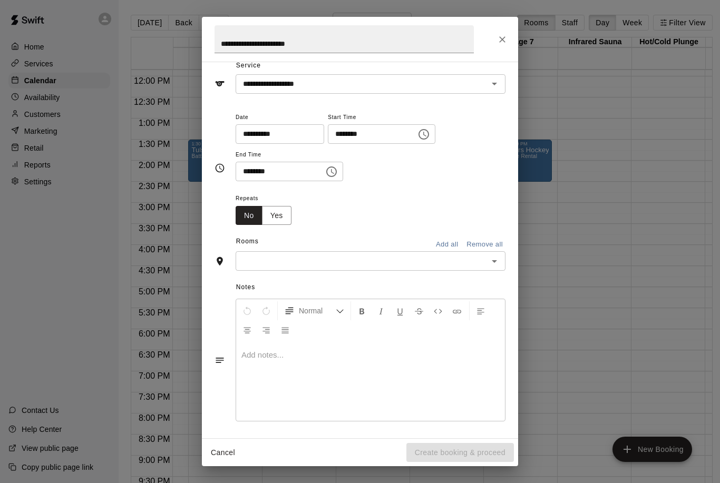
click at [393, 204] on div "Repeats No Yes" at bounding box center [370, 208] width 270 height 33
click at [280, 215] on button "Yes" at bounding box center [276, 215] width 29 height 19
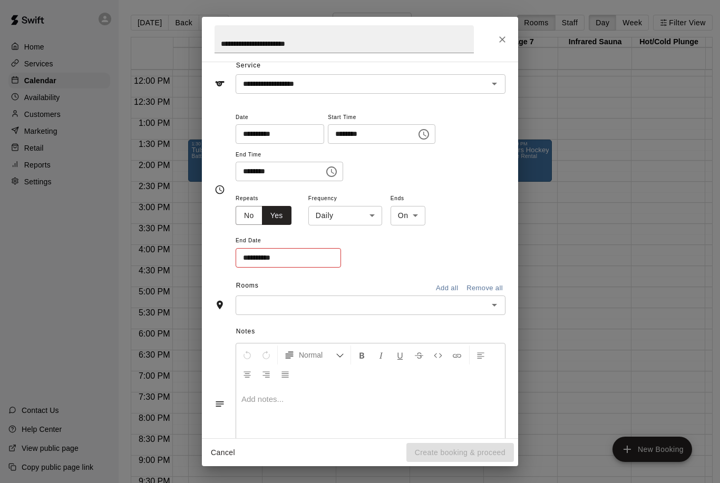
click at [324, 252] on input "**********" at bounding box center [284, 257] width 98 height 19
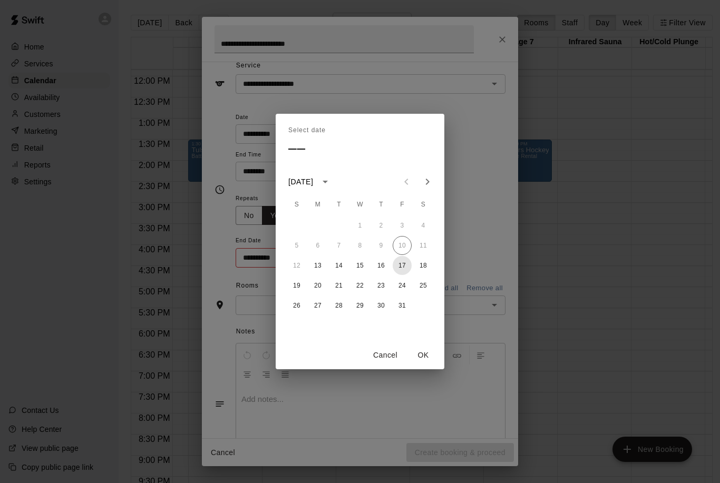
click at [404, 267] on button "17" at bounding box center [401, 265] width 19 height 19
type input "**********"
click at [489, 159] on div "Select date Fri, Oct [DATE] S M T W T F S 1 2 3 4 5 6 7 8 9 10 11 12 13 14 15 1…" at bounding box center [360, 241] width 720 height 483
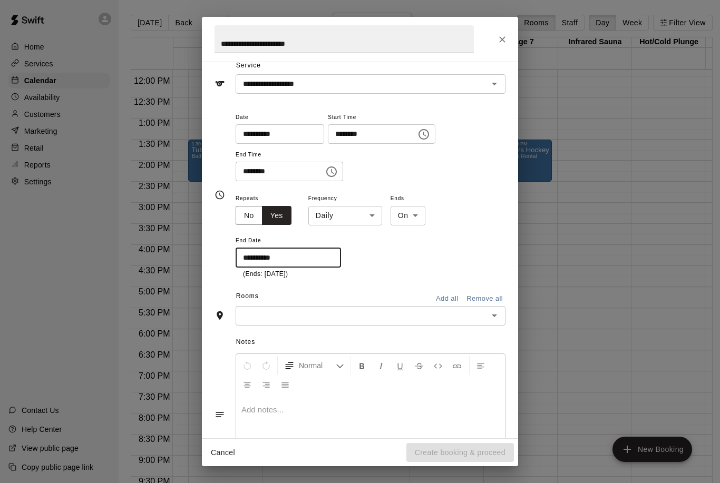
click at [483, 309] on input "text" at bounding box center [362, 315] width 246 height 13
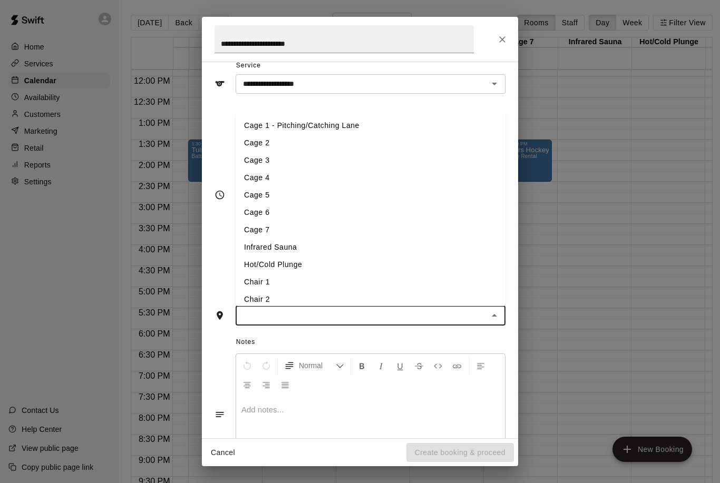
scroll to position [0, 2]
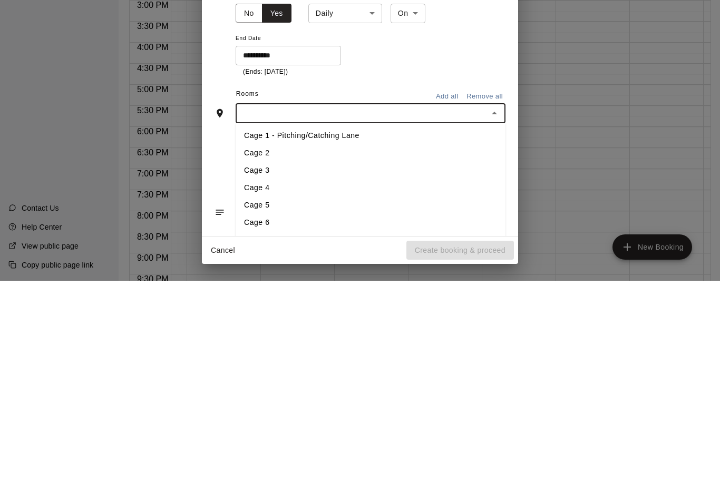
click at [449, 291] on button "Add all" at bounding box center [447, 299] width 34 height 16
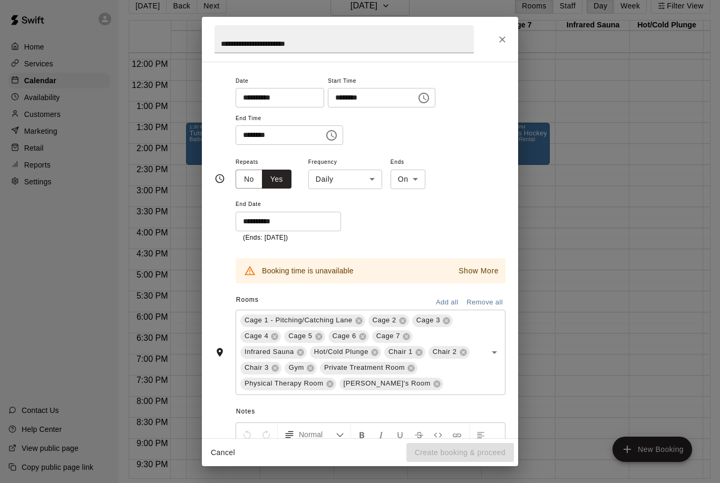
scroll to position [110, 0]
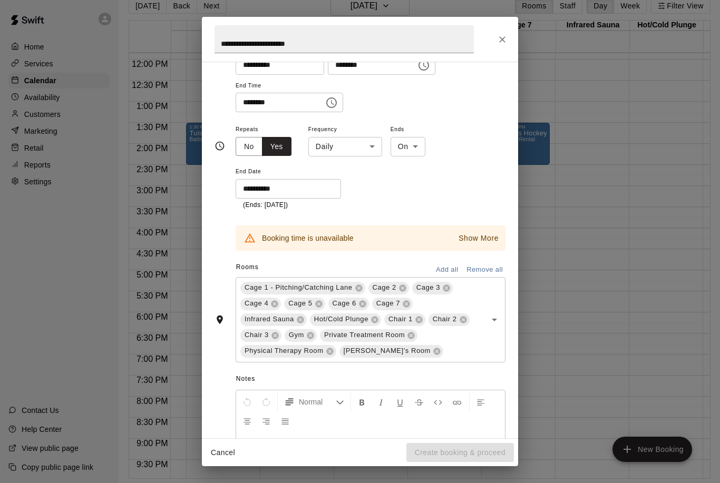
click at [362, 286] on icon at bounding box center [358, 287] width 7 height 7
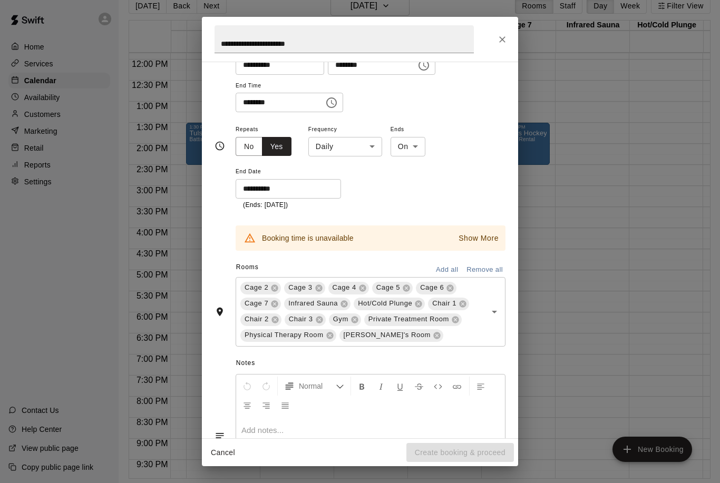
click at [388, 337] on span "[PERSON_NAME]'s Room" at bounding box center [386, 335] width 95 height 11
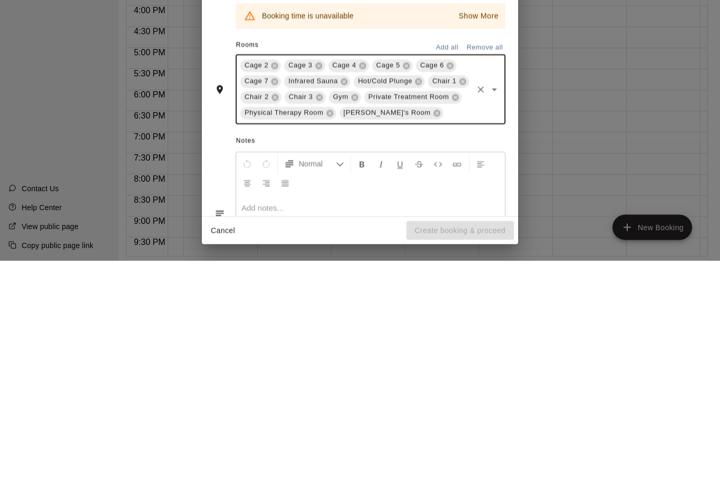
click at [433, 332] on icon at bounding box center [436, 335] width 7 height 7
click at [329, 331] on icon at bounding box center [330, 335] width 8 height 8
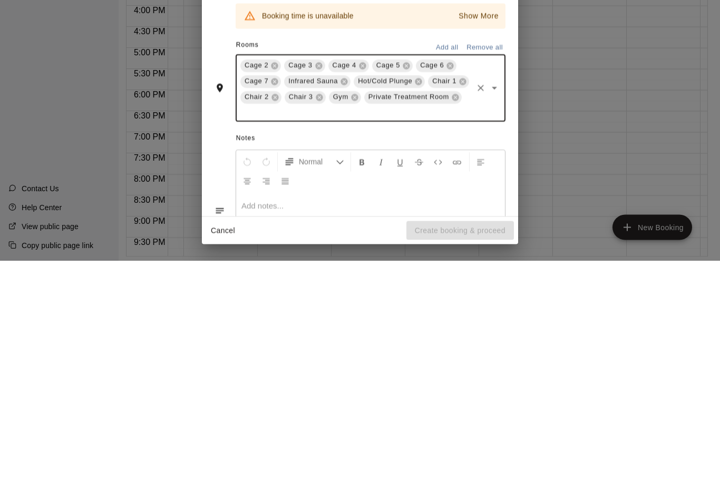
click at [452, 316] on icon at bounding box center [455, 320] width 8 height 8
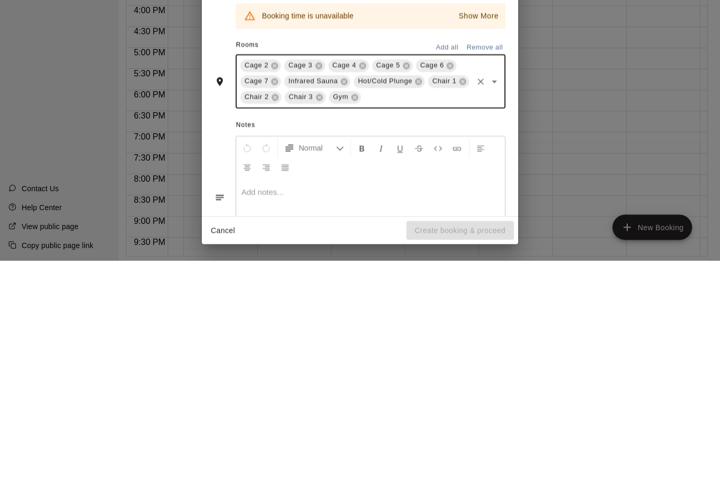
click at [353, 316] on icon at bounding box center [354, 319] width 7 height 7
click at [327, 313] on input "text" at bounding box center [399, 319] width 144 height 13
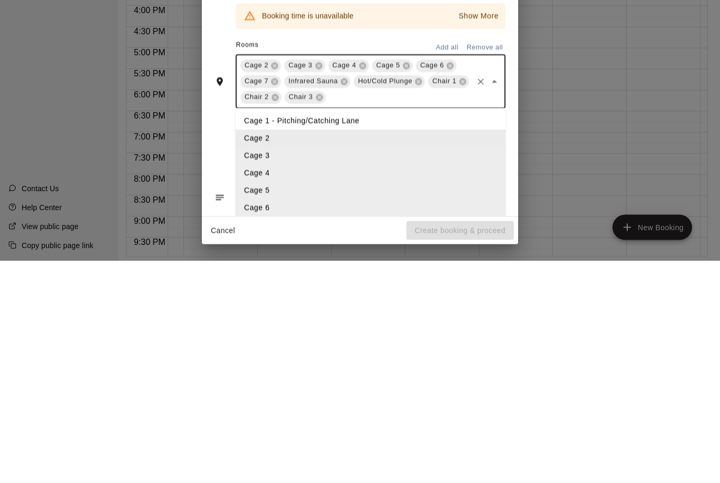
click at [271, 313] on div "Chair 2" at bounding box center [260, 319] width 41 height 13
click at [276, 316] on icon at bounding box center [274, 319] width 7 height 7
click at [278, 316] on icon at bounding box center [275, 320] width 8 height 8
click at [465, 300] on icon at bounding box center [462, 303] width 7 height 7
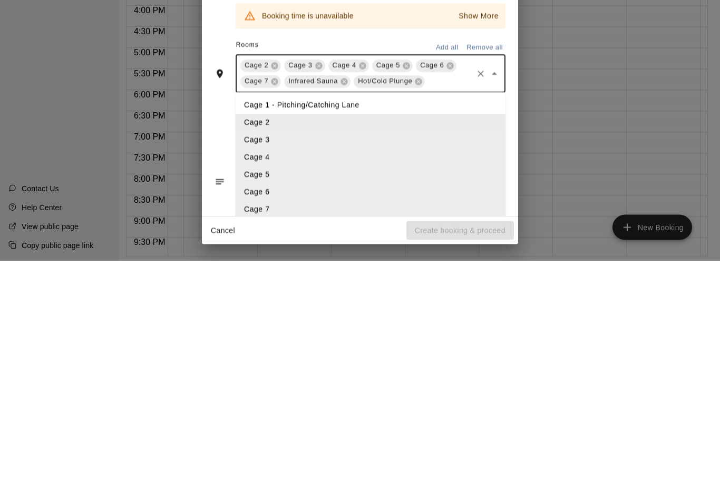
click at [417, 300] on icon at bounding box center [418, 304] width 8 height 8
click at [345, 300] on icon at bounding box center [343, 303] width 7 height 7
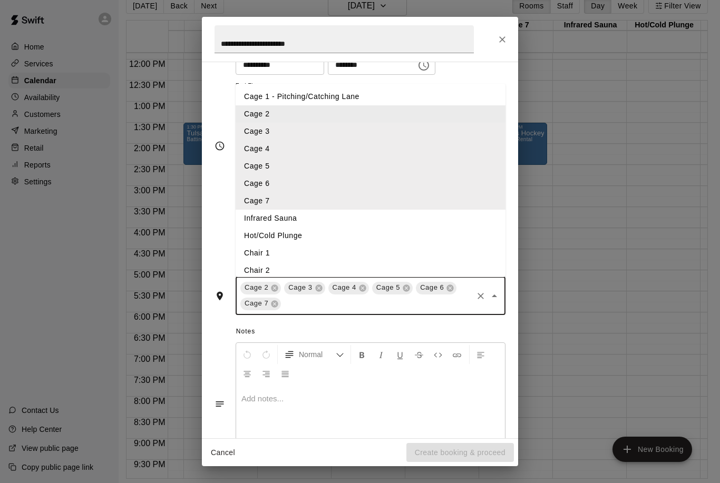
click at [413, 324] on span "Notes" at bounding box center [370, 331] width 269 height 17
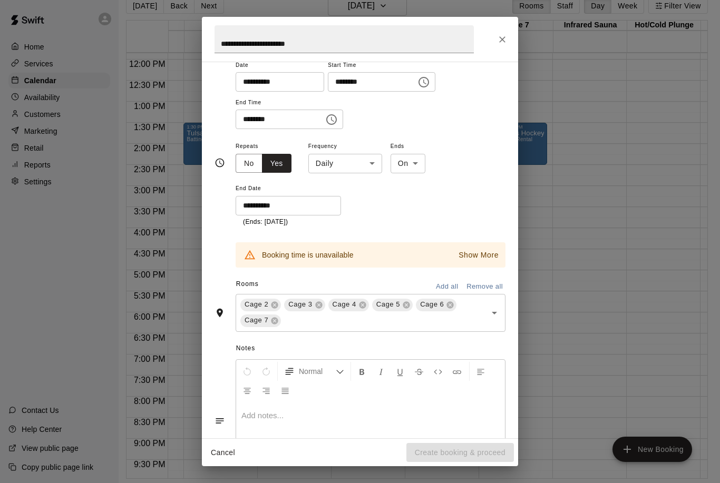
scroll to position [89, 0]
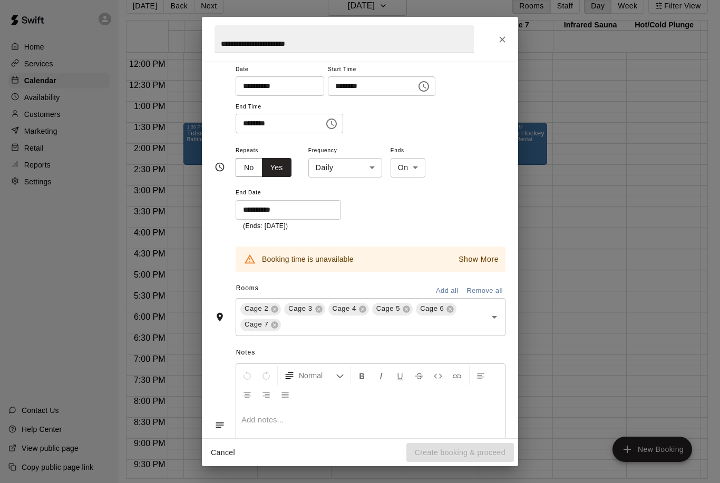
click at [278, 324] on icon at bounding box center [274, 325] width 8 height 8
click at [273, 310] on icon at bounding box center [274, 309] width 8 height 8
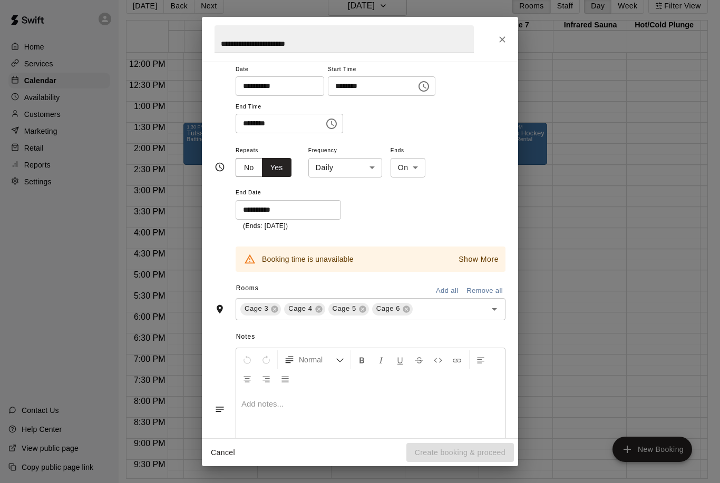
click at [408, 307] on icon at bounding box center [405, 309] width 7 height 7
click at [362, 306] on icon at bounding box center [362, 309] width 8 height 8
click at [316, 308] on icon at bounding box center [318, 309] width 7 height 7
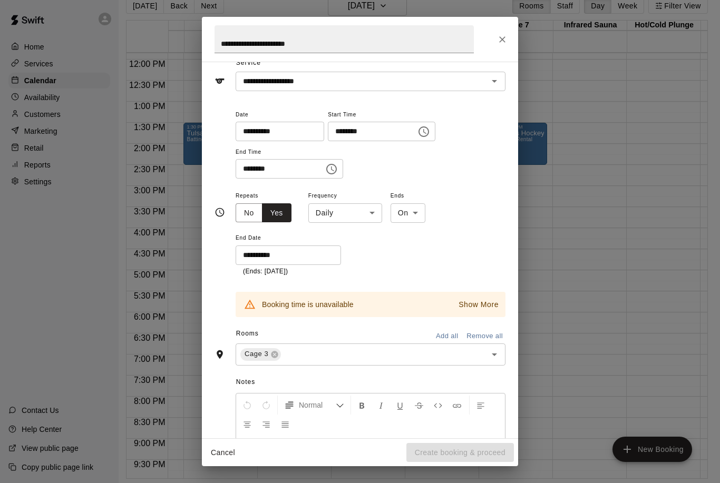
scroll to position [45, 0]
click at [371, 209] on body "Home Services Calendar Availability Customers Marketing Retail Reports Settings…" at bounding box center [355, 233] width 720 height 500
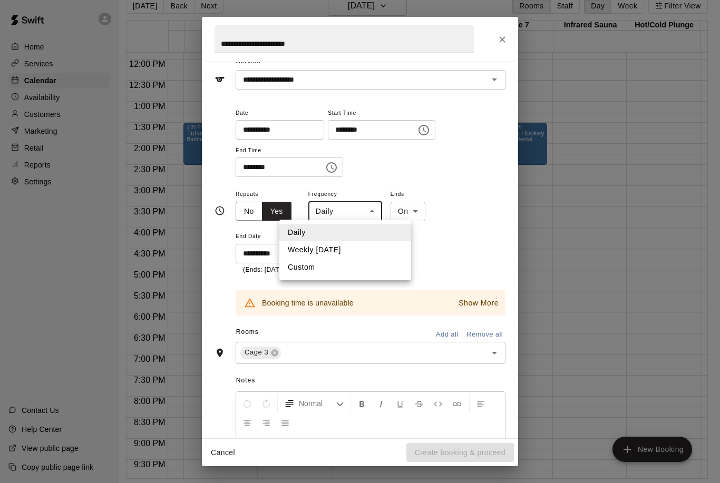
click at [383, 233] on li "Daily" at bounding box center [345, 232] width 132 height 17
click at [306, 253] on input "**********" at bounding box center [284, 253] width 98 height 19
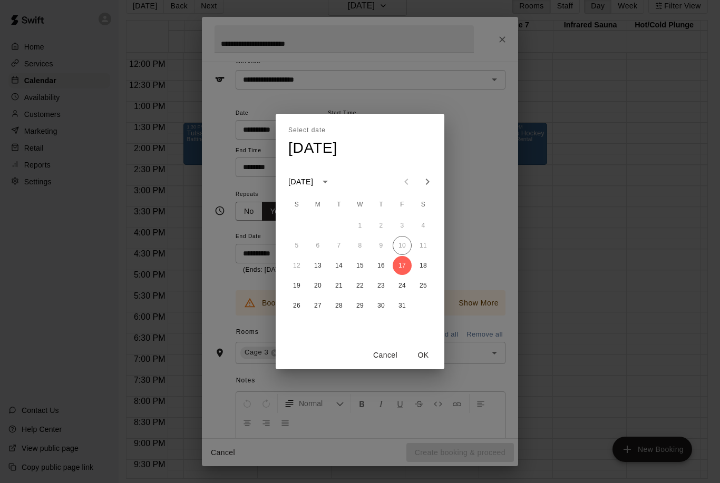
click at [409, 267] on button "17" at bounding box center [401, 265] width 19 height 19
click at [481, 221] on div "Select date Fri, Oct [DATE] S M T W T F S 1 2 3 4 5 6 7 8 9 10 11 12 13 14 15 1…" at bounding box center [360, 241] width 720 height 483
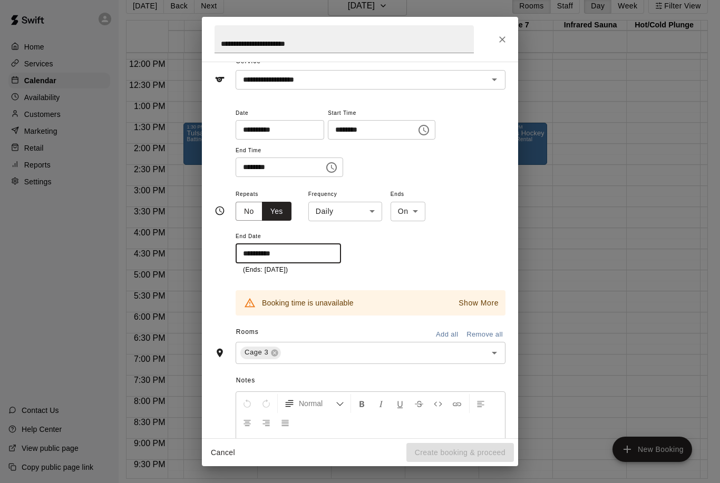
click at [281, 131] on input "**********" at bounding box center [275, 129] width 81 height 19
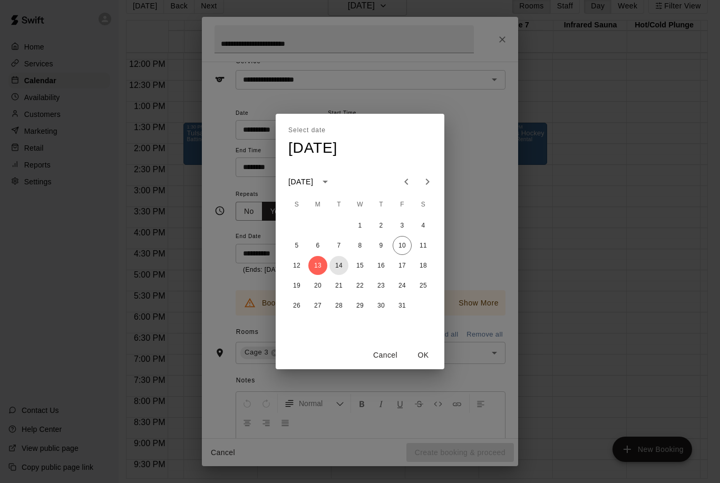
click at [342, 266] on button "14" at bounding box center [338, 265] width 19 height 19
type input "**********"
click at [476, 211] on div "Select date Tue, Oct [DATE] S M T W T F S 1 2 3 4 5 6 7 8 9 10 11 12 13 14 15 1…" at bounding box center [360, 241] width 720 height 483
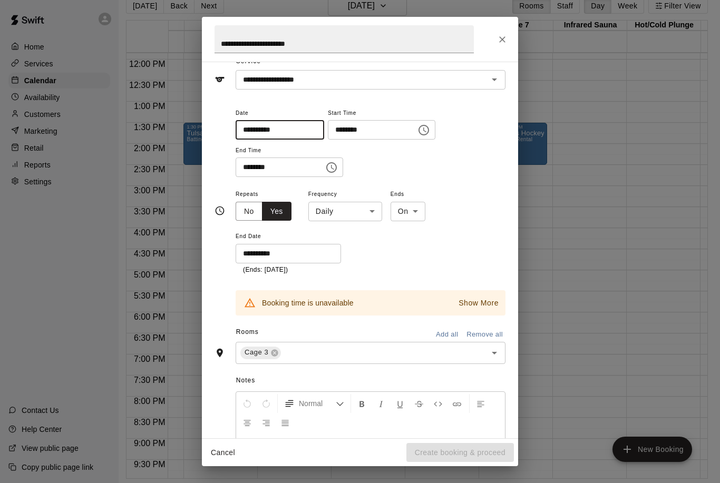
click at [277, 353] on icon at bounding box center [274, 353] width 8 height 8
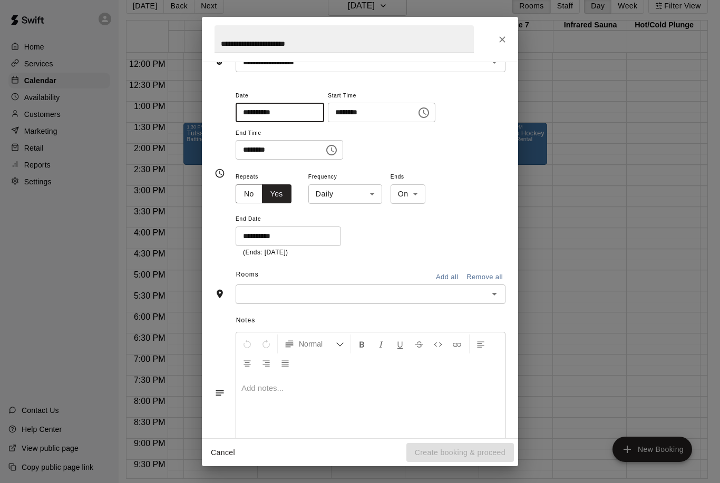
scroll to position [82, 0]
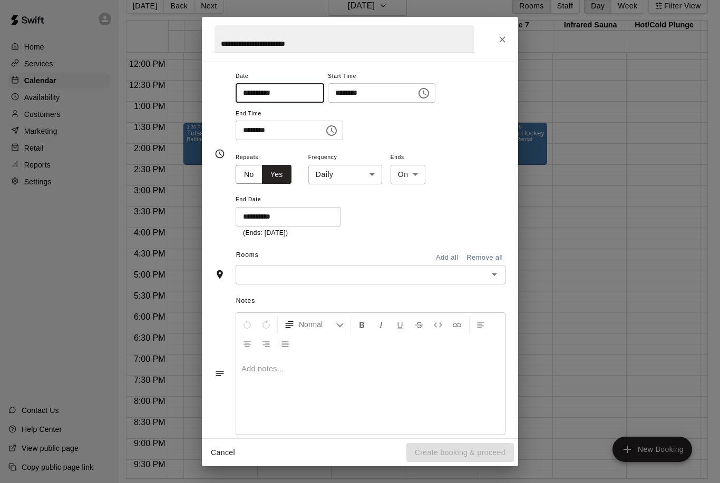
click at [493, 274] on icon "Open" at bounding box center [494, 274] width 13 height 13
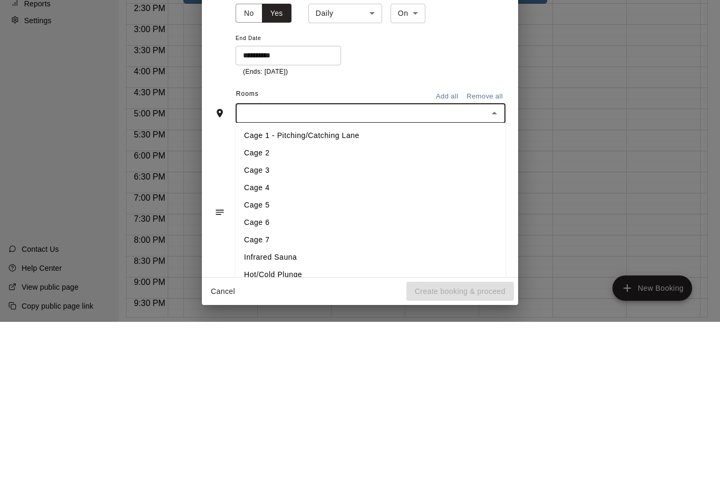
click at [278, 306] on li "Cage 2" at bounding box center [370, 314] width 270 height 17
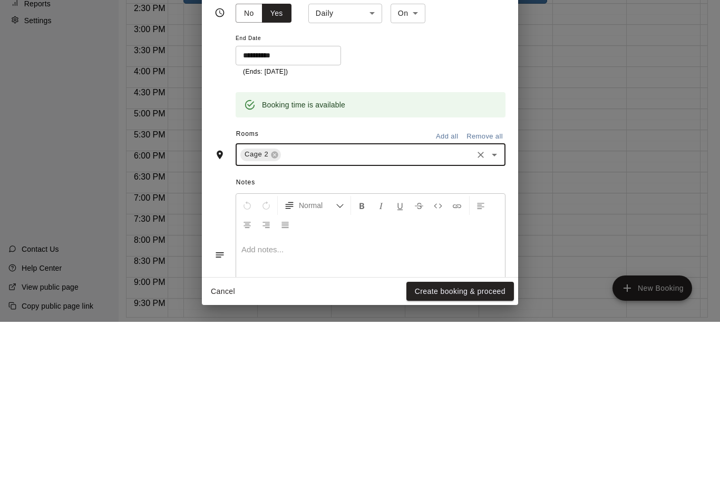
click at [499, 310] on icon "Open" at bounding box center [494, 316] width 13 height 13
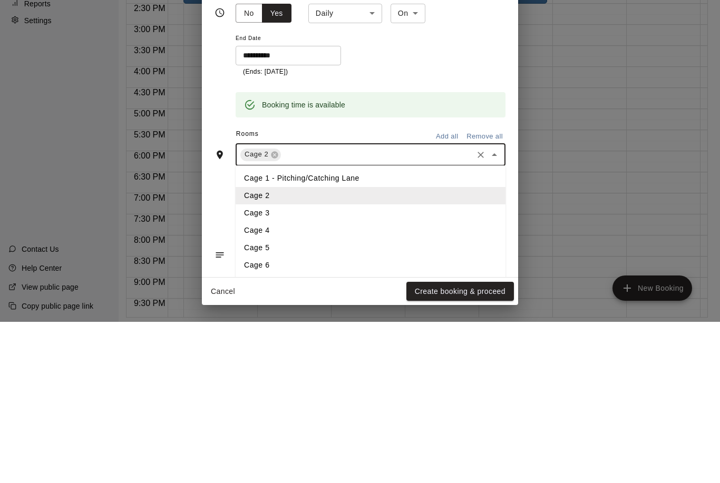
click at [290, 366] on li "Cage 3" at bounding box center [370, 374] width 270 height 17
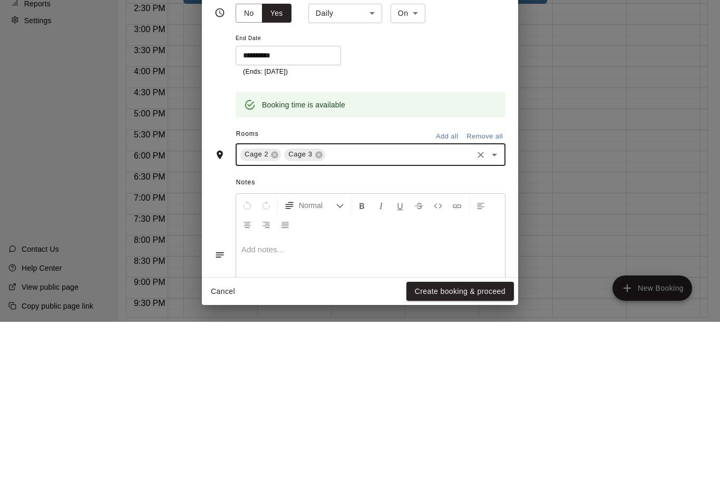
click at [498, 310] on icon "Open" at bounding box center [494, 316] width 13 height 13
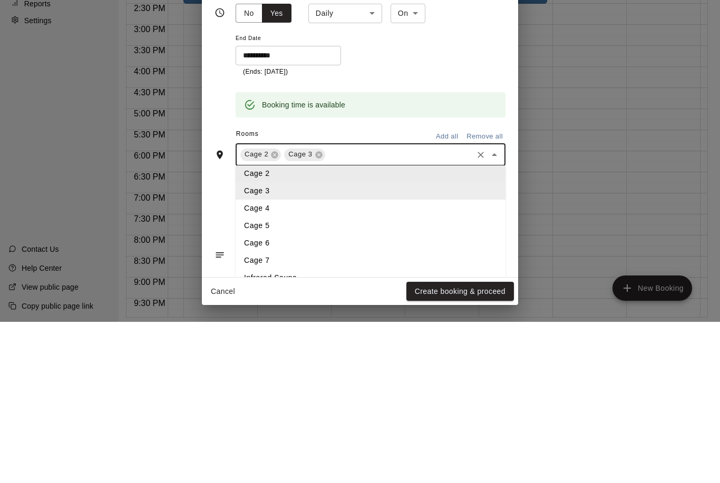
scroll to position [21, 0]
click at [296, 362] on li "Cage 4" at bounding box center [370, 370] width 270 height 17
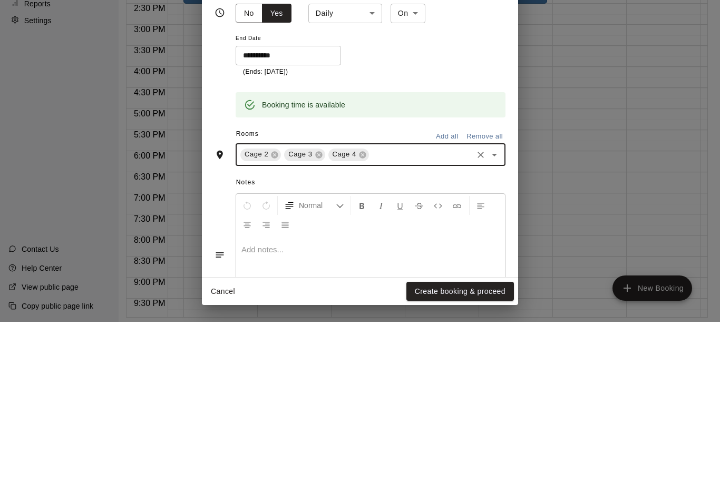
click at [496, 310] on icon "Open" at bounding box center [494, 316] width 13 height 13
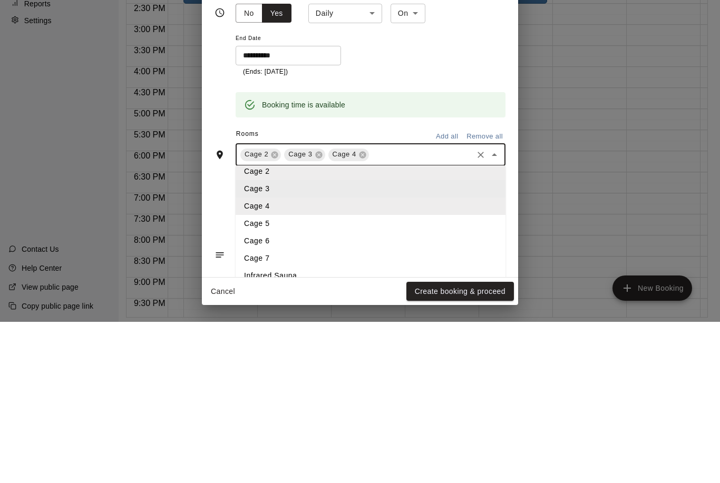
scroll to position [43, 0]
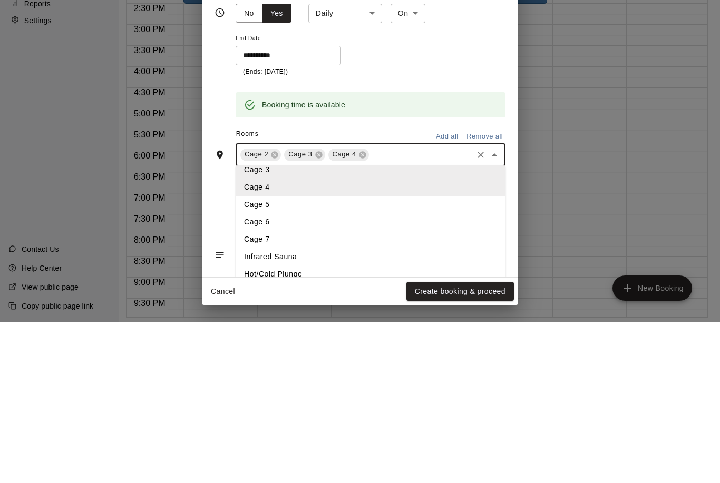
click at [287, 375] on li "Cage 6" at bounding box center [370, 383] width 270 height 17
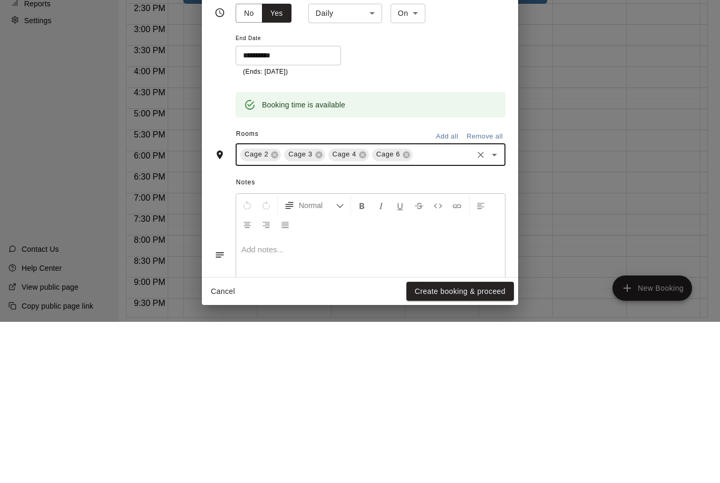
click at [497, 310] on icon "Open" at bounding box center [494, 316] width 13 height 13
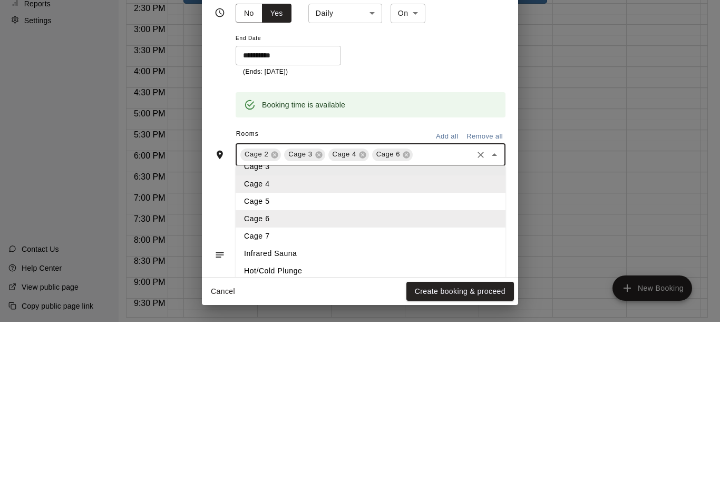
scroll to position [50, 0]
click at [285, 351] on li "Cage 5" at bounding box center [370, 359] width 270 height 17
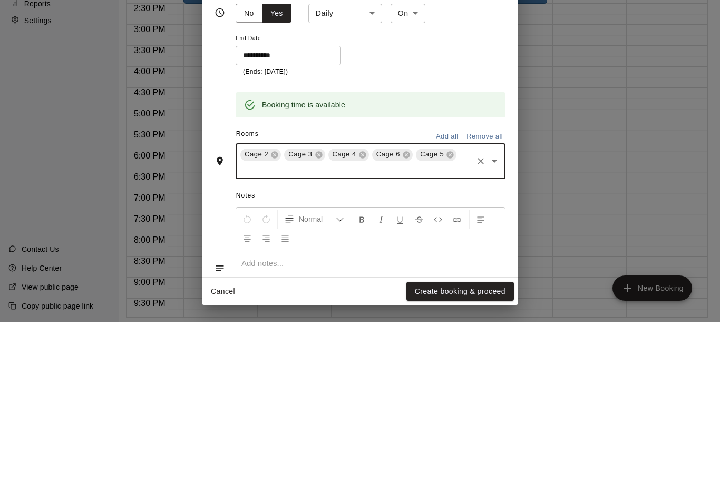
click at [490, 316] on icon "Open" at bounding box center [494, 322] width 13 height 13
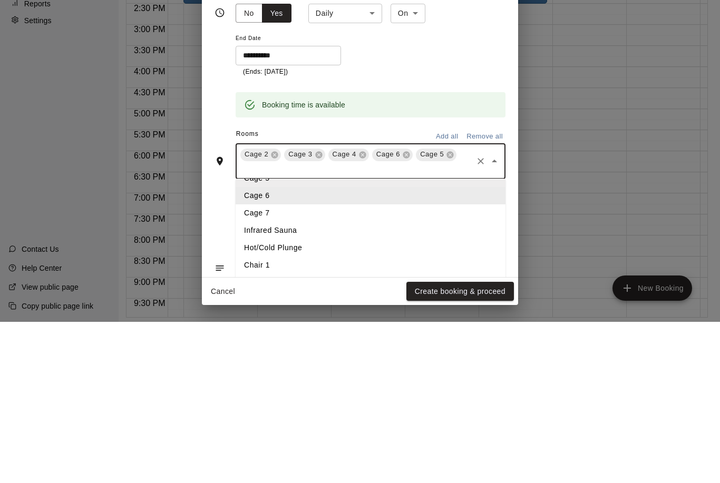
scroll to position [80, 0]
click at [312, 368] on li "Cage 7" at bounding box center [370, 376] width 270 height 17
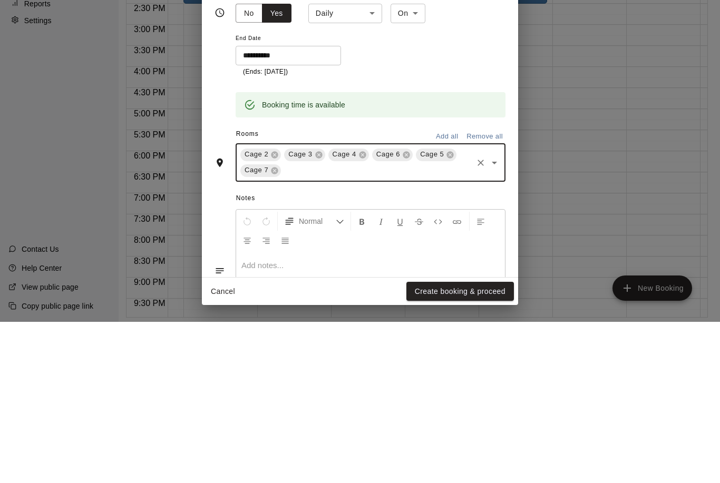
click at [275, 312] on icon at bounding box center [274, 315] width 7 height 7
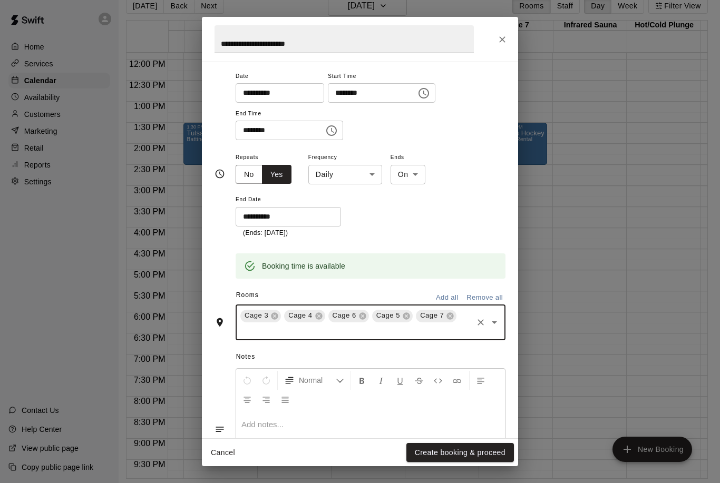
click at [476, 457] on button "Create booking & proceed" at bounding box center [459, 452] width 107 height 19
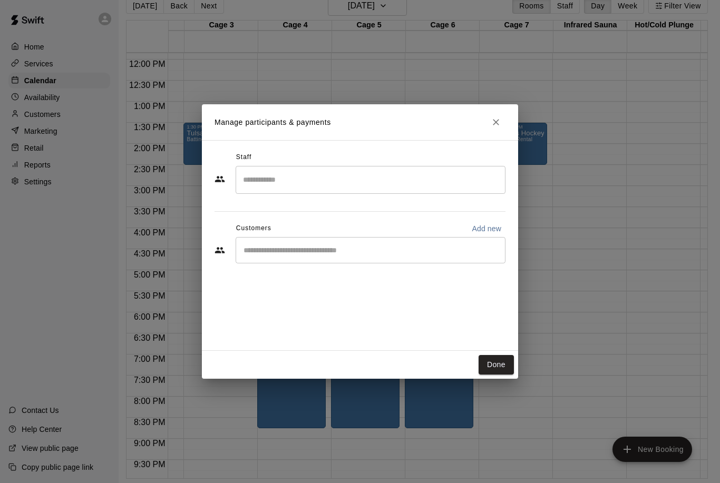
click at [506, 363] on button "Done" at bounding box center [495, 364] width 35 height 19
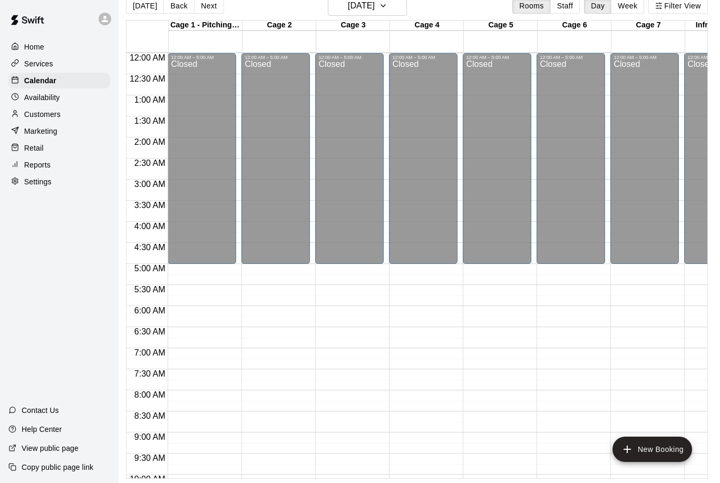
scroll to position [0, 5]
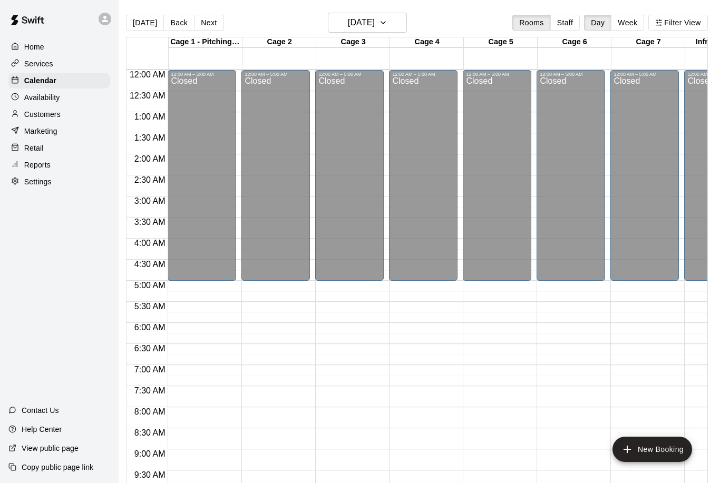
click at [211, 16] on button "Next" at bounding box center [208, 23] width 29 height 16
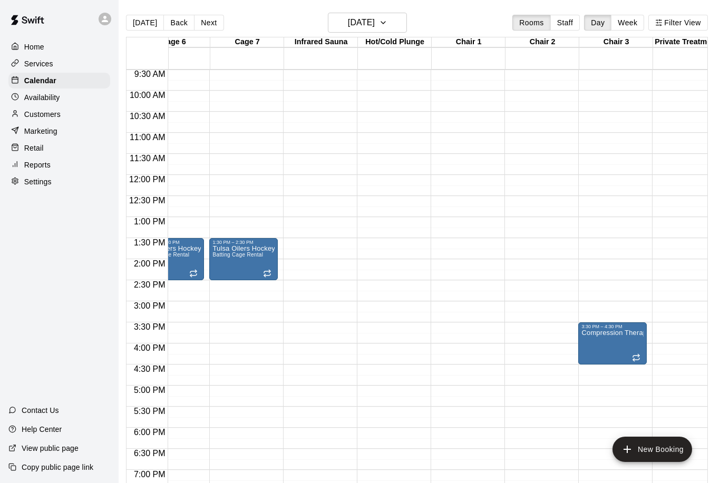
scroll to position [397, 483]
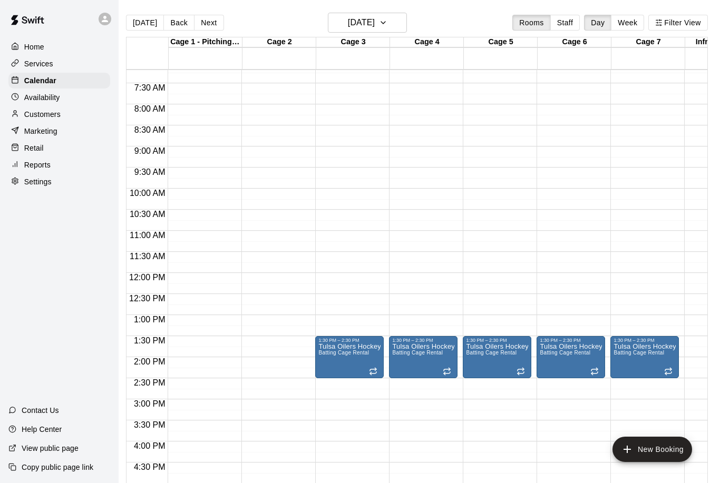
click at [210, 28] on button "Next" at bounding box center [208, 23] width 29 height 16
